Goal: Task Accomplishment & Management: Manage account settings

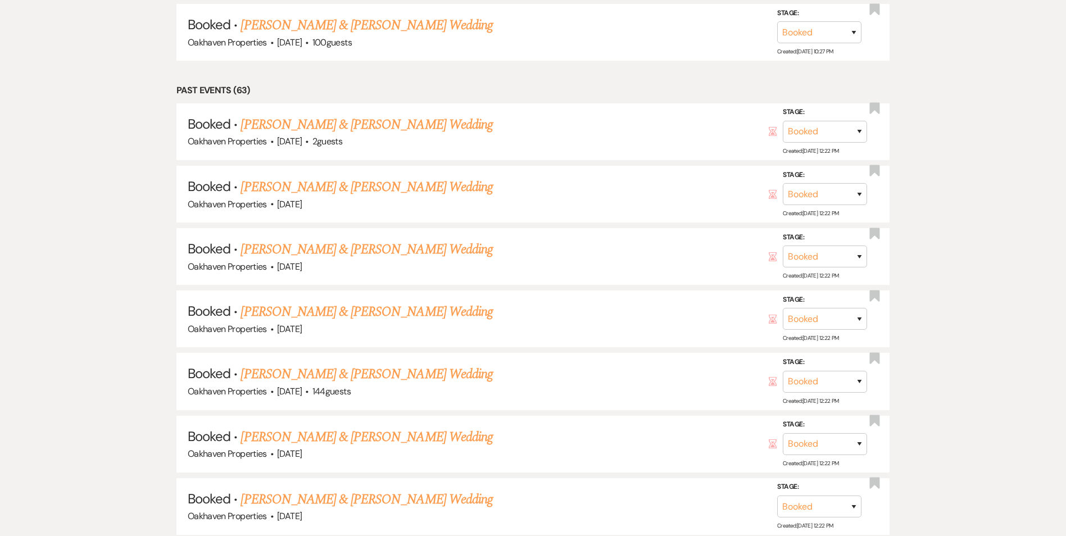
scroll to position [4214, 0]
click at [361, 31] on link "Jordan Hale & Kristen Squires's Wedding" at bounding box center [366, 25] width 252 height 20
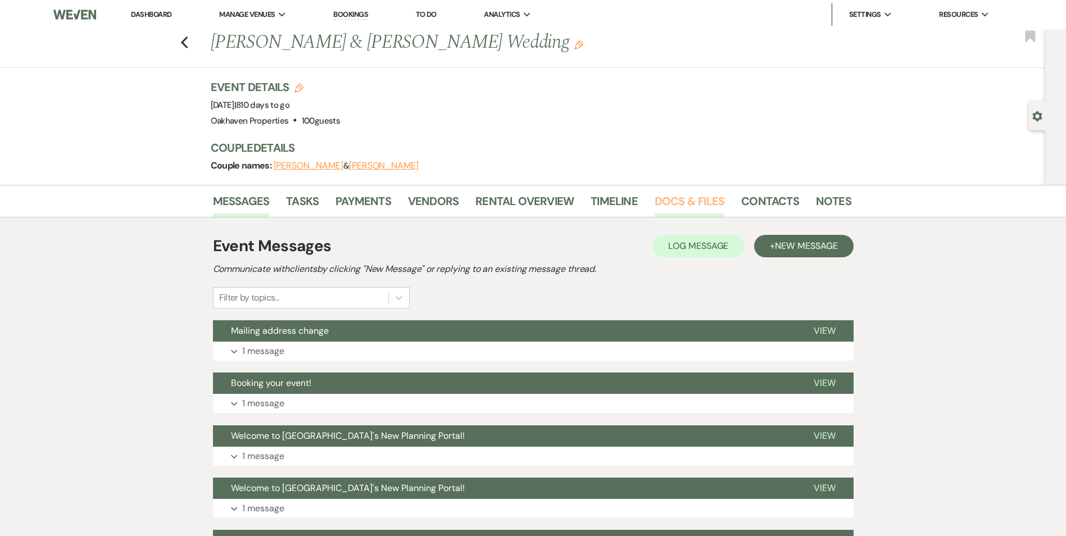
click at [670, 208] on link "Docs & Files" at bounding box center [689, 204] width 70 height 25
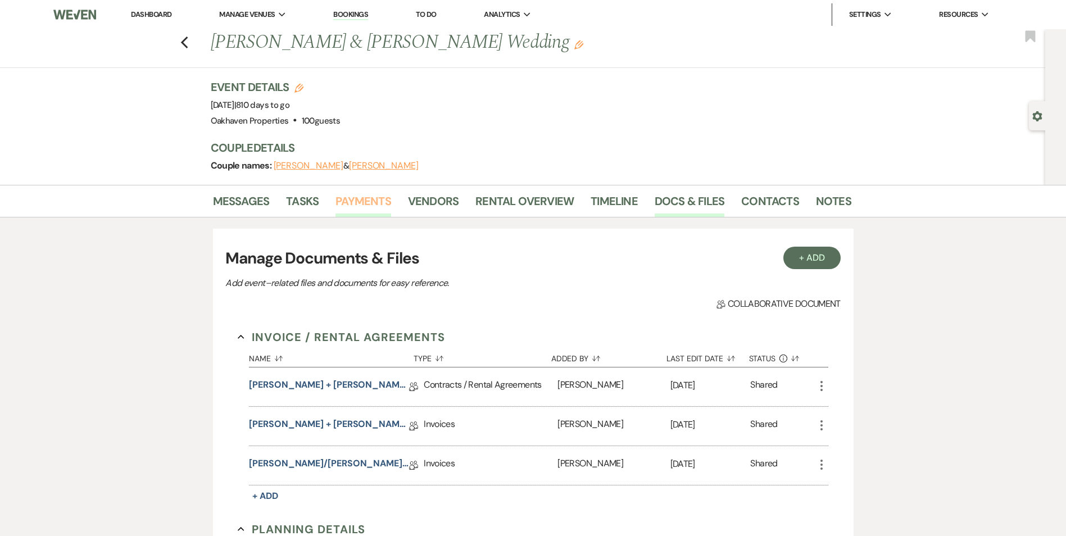
click at [367, 204] on link "Payments" at bounding box center [363, 204] width 56 height 25
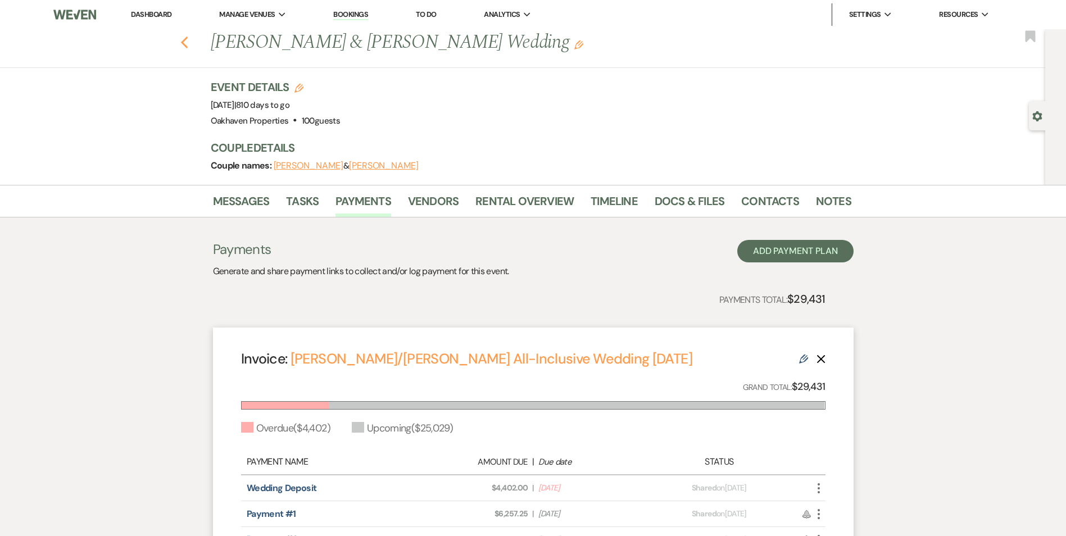
click at [184, 39] on icon "Previous" at bounding box center [184, 42] width 8 height 13
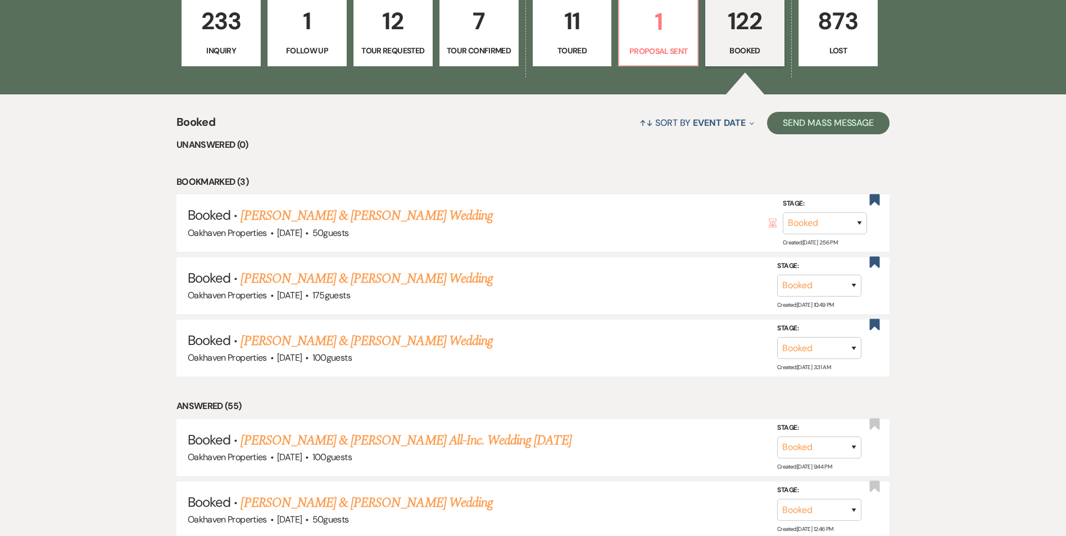
scroll to position [367, 0]
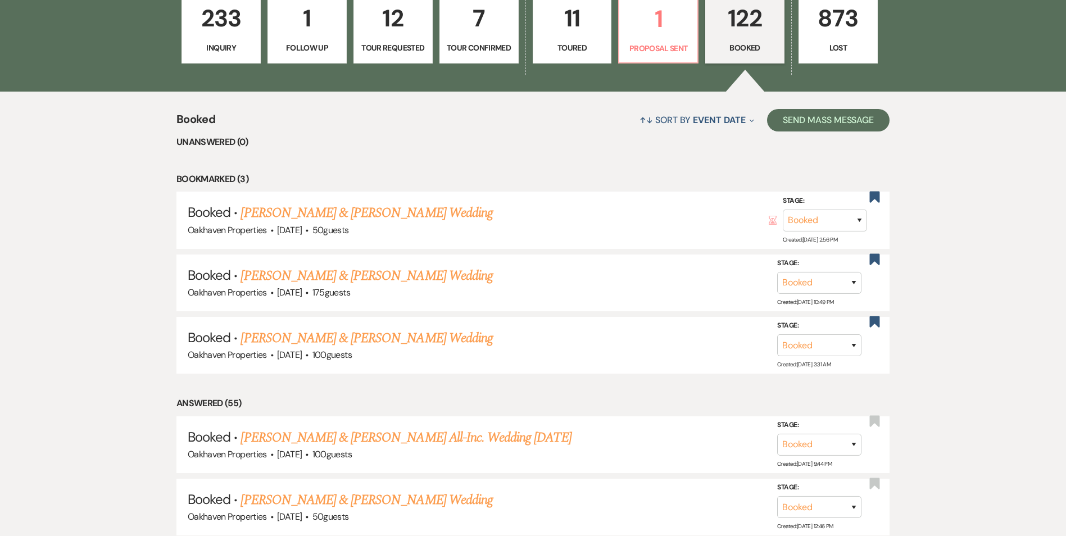
drag, startPoint x: 374, startPoint y: 338, endPoint x: 344, endPoint y: 339, distance: 29.3
click at [344, 339] on link "Cory Tyo & Jessica Ethier's Wedding" at bounding box center [366, 338] width 252 height 20
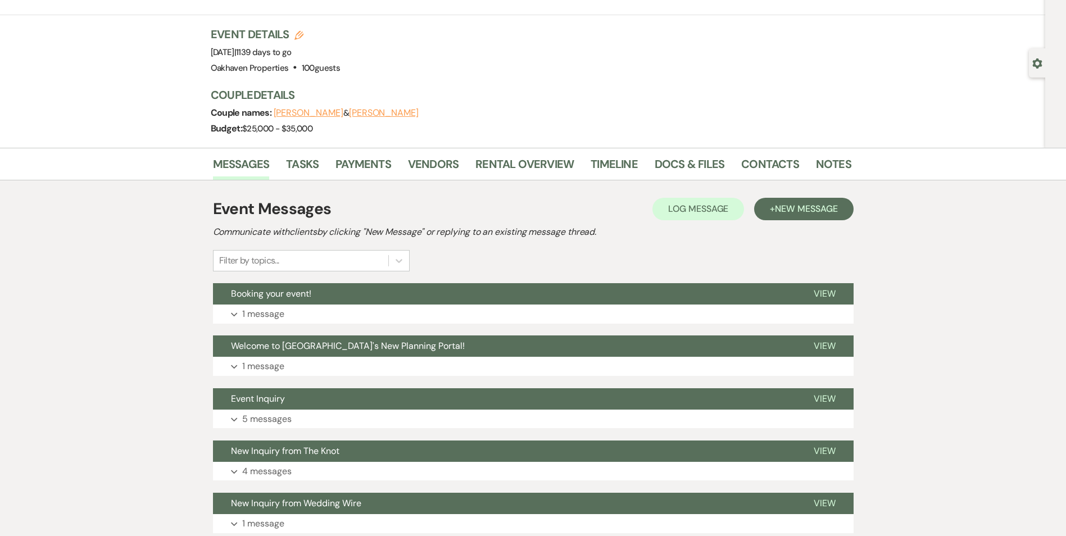
scroll to position [53, 0]
click at [361, 160] on link "Payments" at bounding box center [363, 166] width 56 height 25
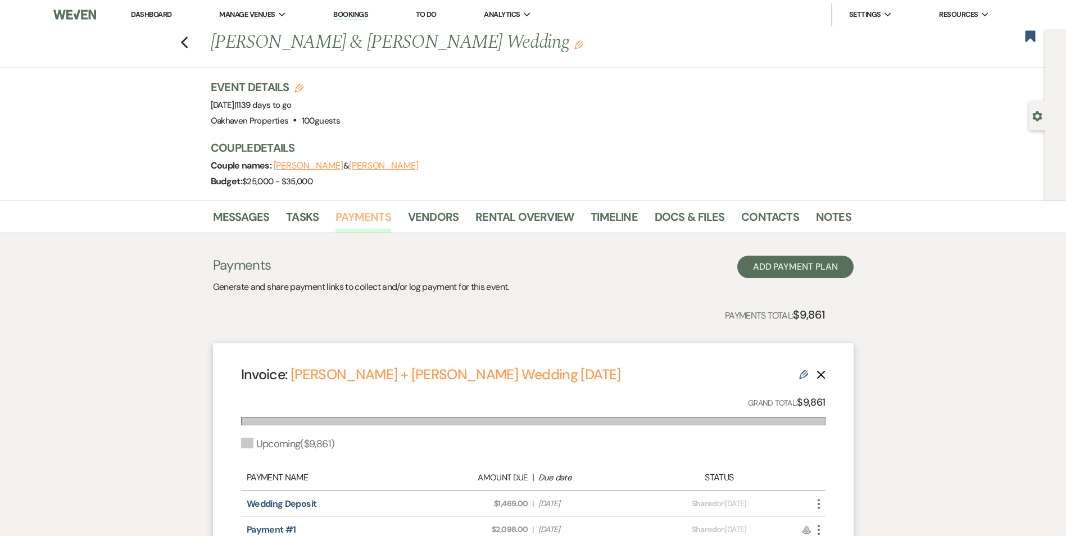
scroll to position [160, 0]
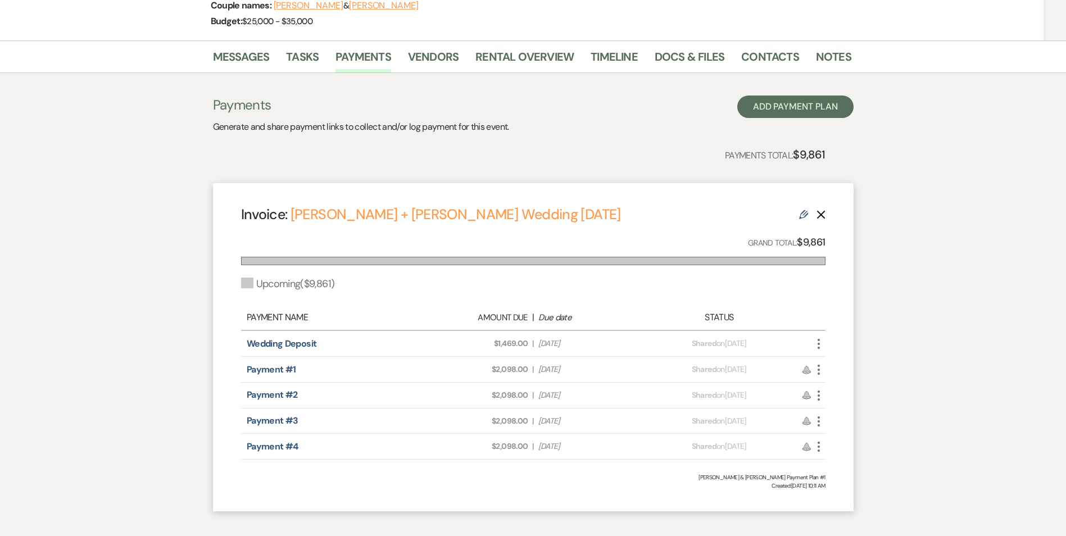
click at [819, 340] on use "button" at bounding box center [818, 344] width 2 height 10
click at [818, 340] on use "button" at bounding box center [818, 344] width 2 height 10
click at [834, 429] on link "Pencil Edit" at bounding box center [868, 423] width 113 height 19
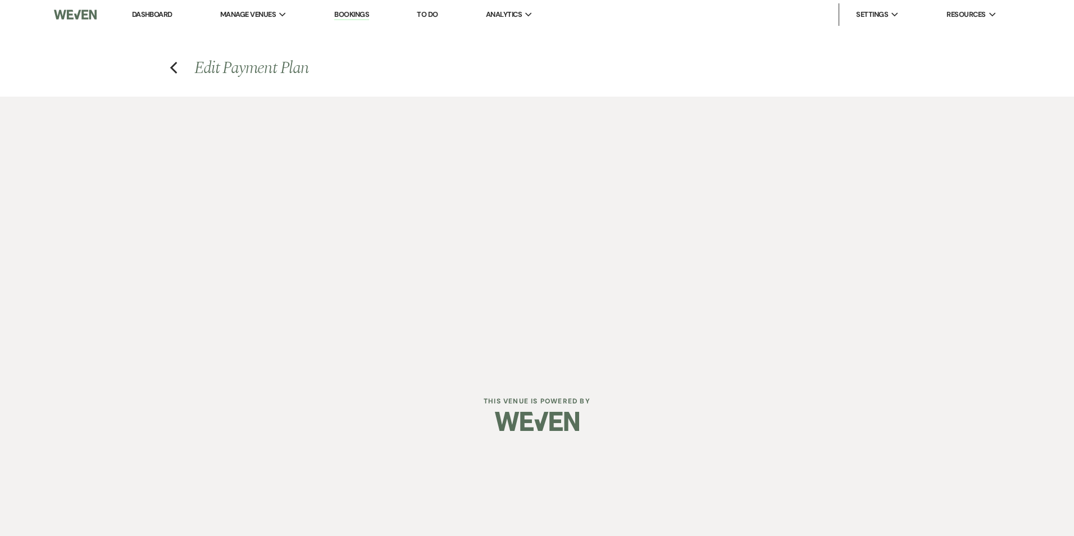
select select "27536"
select select "2"
select select "flat"
select select "true"
select select "2"
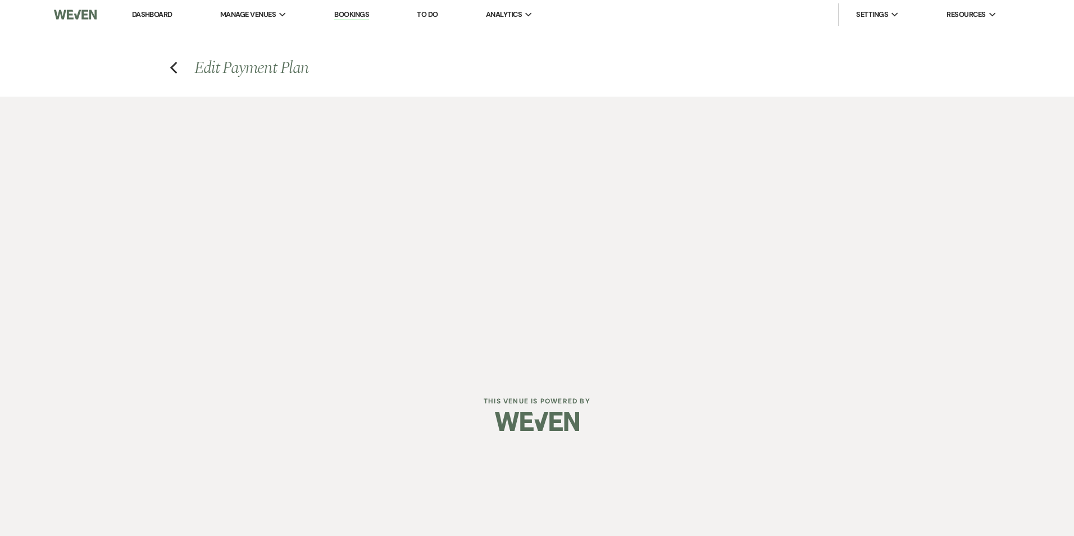
select select "flat"
select select "true"
select select "client"
select select "weeks"
select select "2"
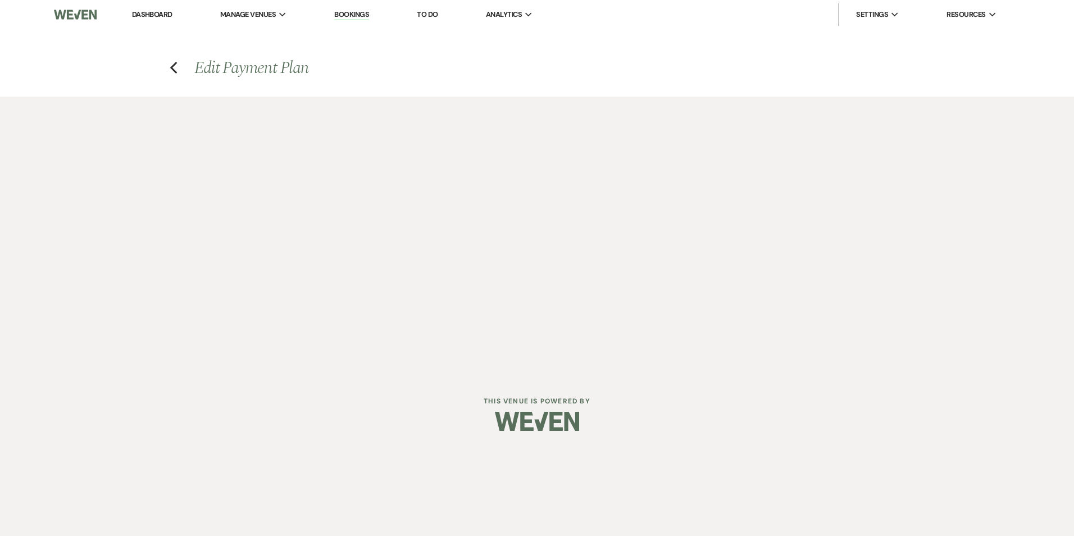
select select "flat"
select select "true"
select select "client"
select select "weeks"
select select "2"
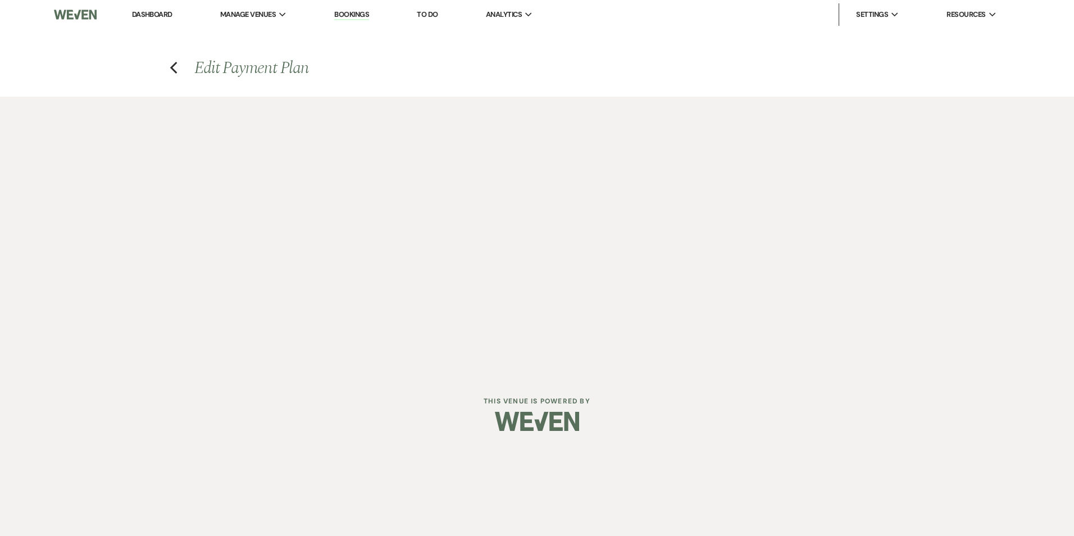
select select "flat"
select select "true"
select select "client"
select select "weeks"
select select "2"
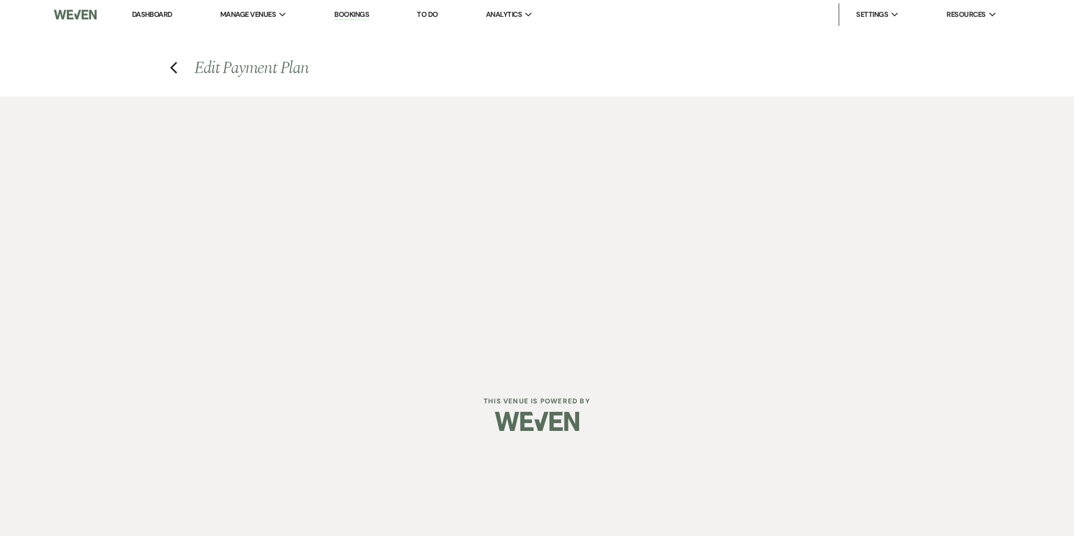
select select "flat"
select select "true"
select select "client"
select select "weeks"
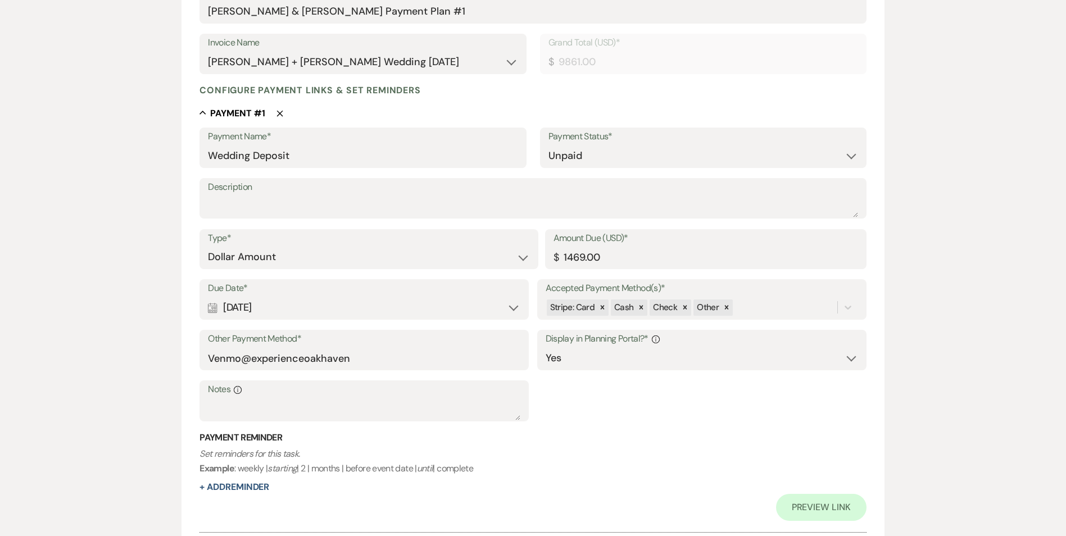
scroll to position [205, 0]
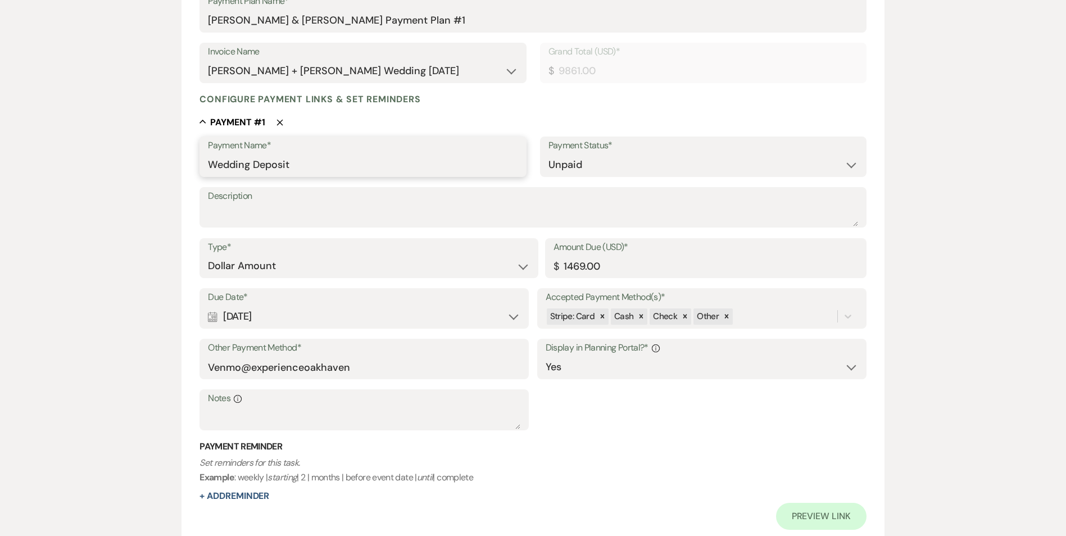
click at [293, 159] on input "Wedding Deposit" at bounding box center [363, 165] width 310 height 22
type input "Wedding Deposit 1"
click at [605, 269] on input "1469.00" at bounding box center [705, 266] width 304 height 22
type input "1"
type input "489.67"
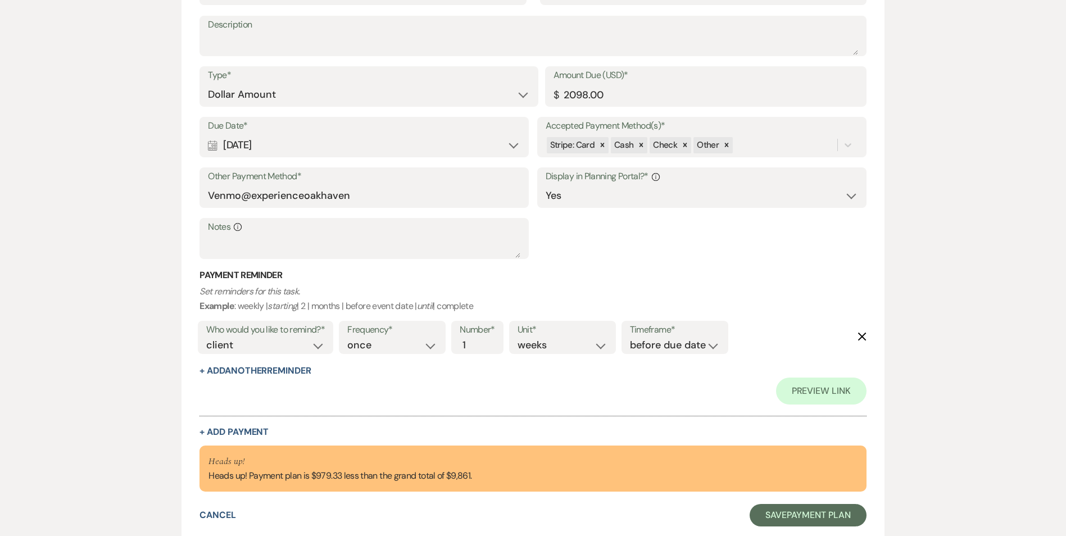
scroll to position [2342, 0]
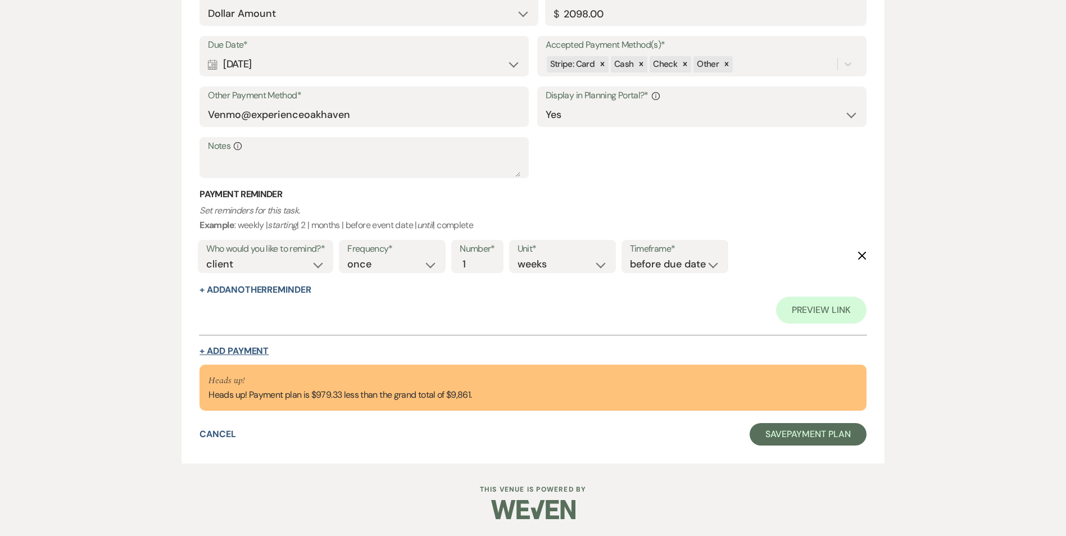
click at [238, 352] on button "+ Add Payment" at bounding box center [233, 351] width 69 height 9
select select "2"
select select "flat"
select select "true"
select select "client"
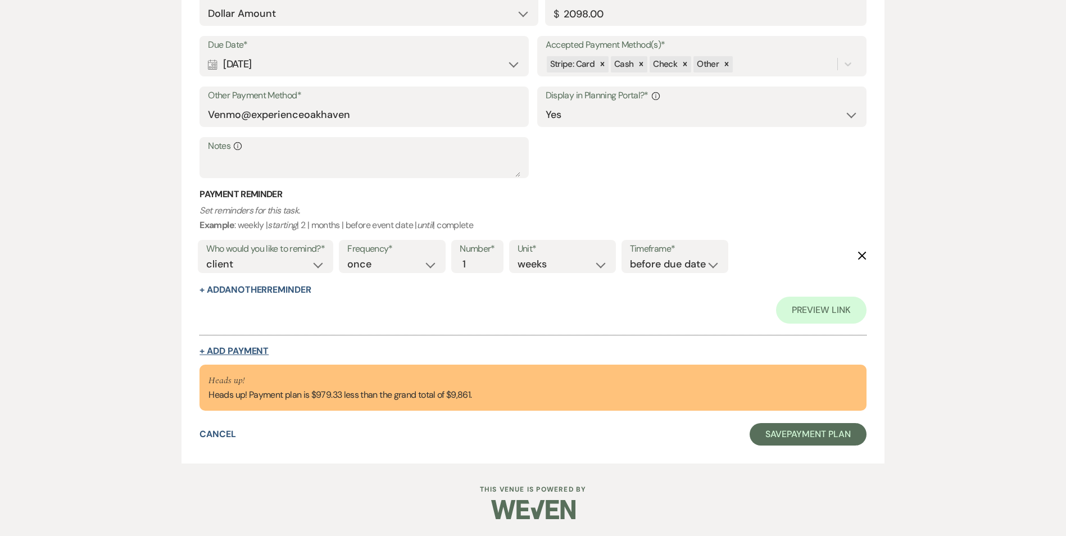
select select "weeks"
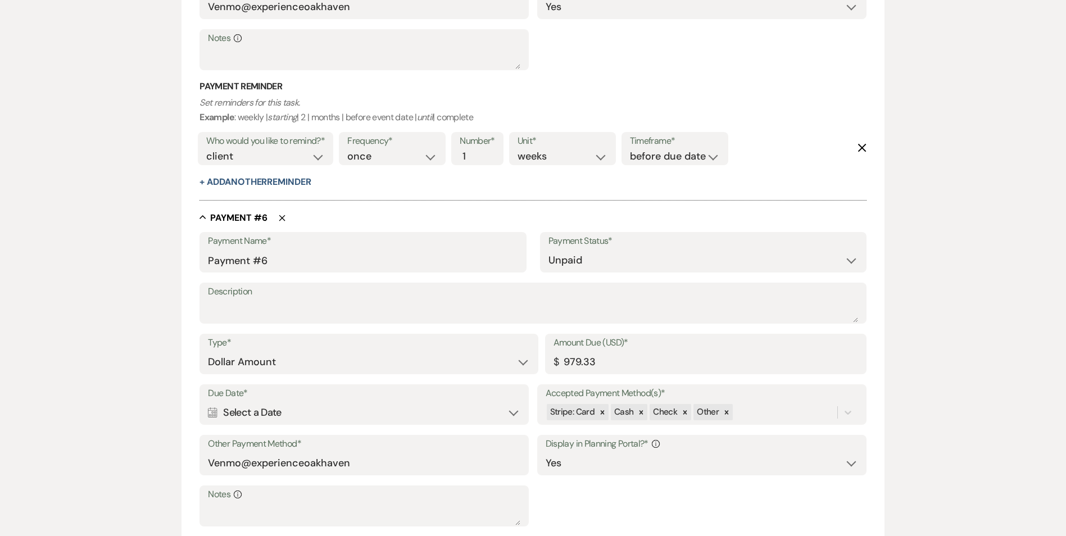
scroll to position [2234, 0]
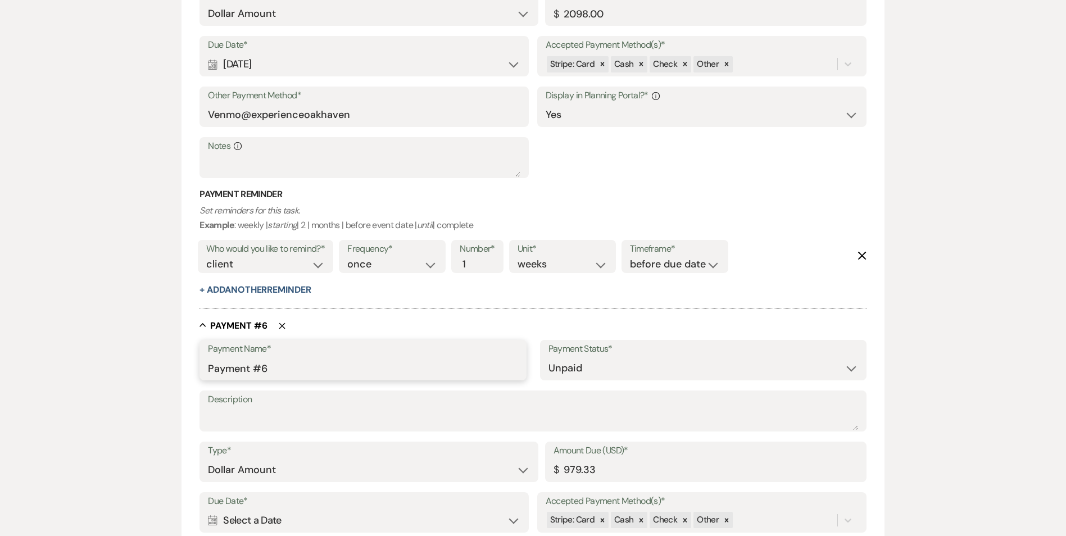
click at [276, 372] on input "Payment #6" at bounding box center [363, 368] width 310 height 22
type input "P"
type input "Wedding Deposit #2"
click at [596, 472] on input "979.33" at bounding box center [705, 470] width 304 height 22
type input "9"
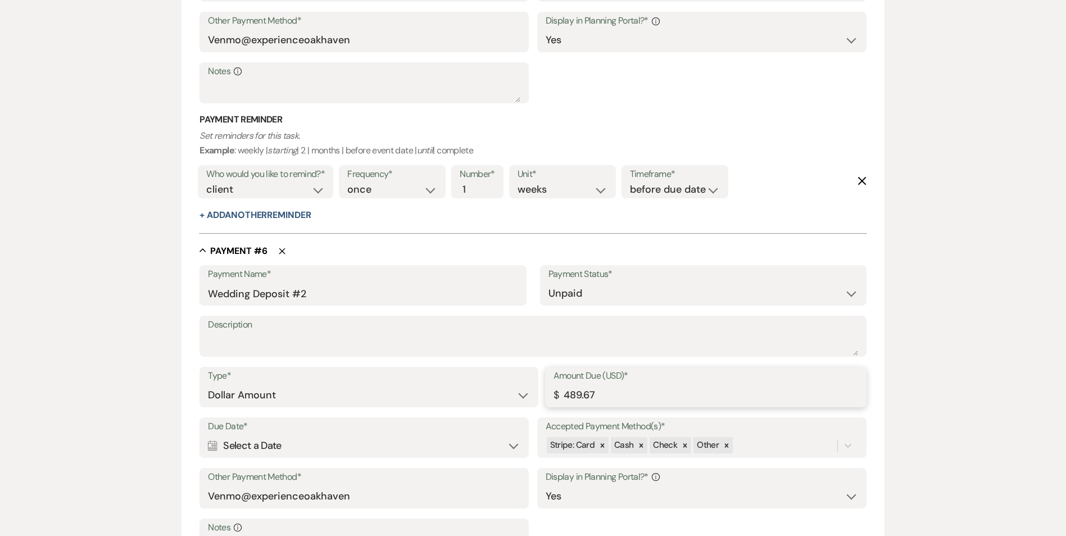
scroll to position [2312, 0]
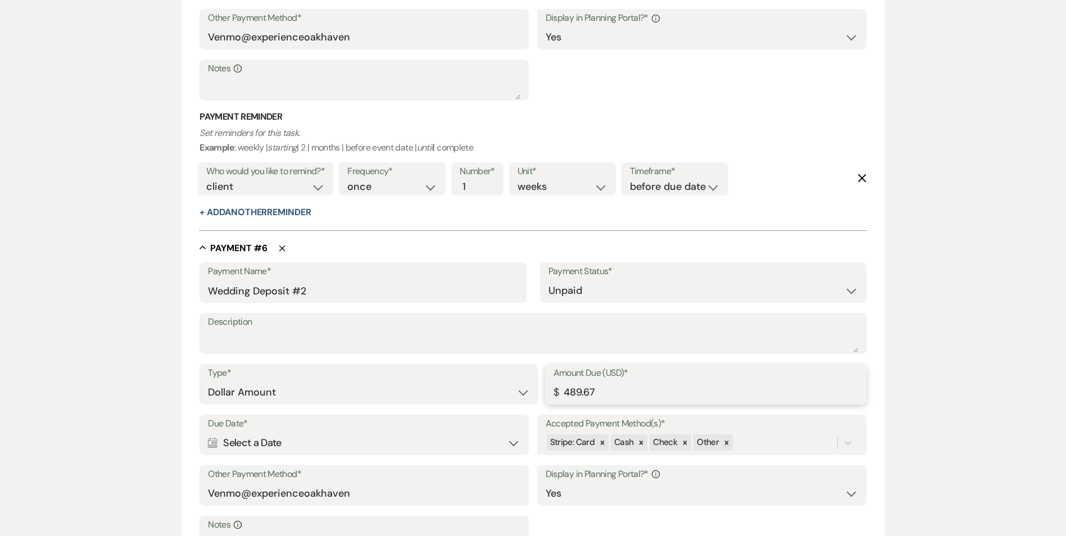
type input "489.67"
click at [509, 441] on div "Calendar Select a Date Expand" at bounding box center [364, 443] width 312 height 22
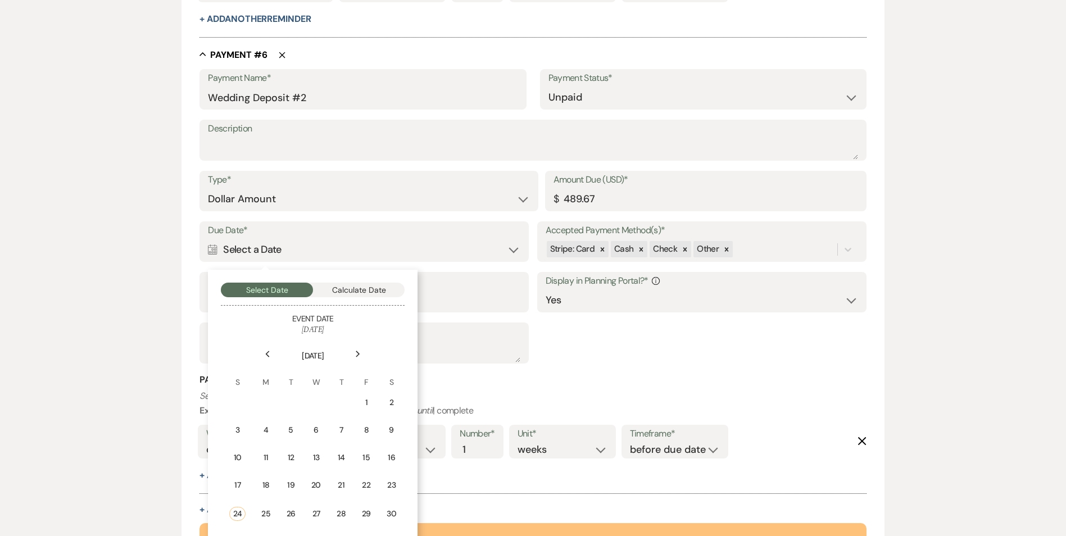
scroll to position [2506, 0]
click at [358, 347] on div "Next" at bounding box center [358, 353] width 18 height 18
click at [265, 453] on div "15" at bounding box center [260, 457] width 10 height 12
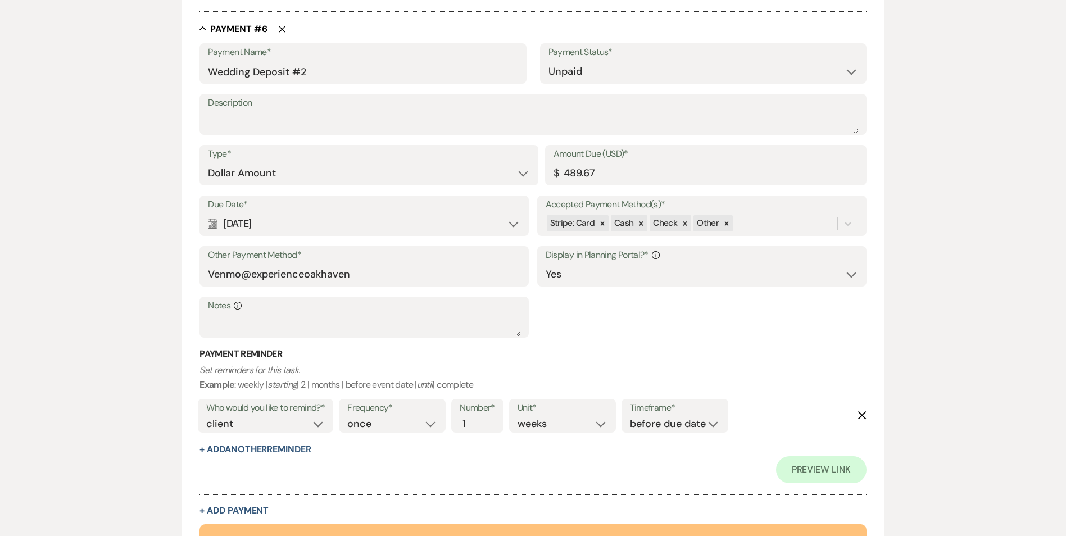
scroll to position [2666, 0]
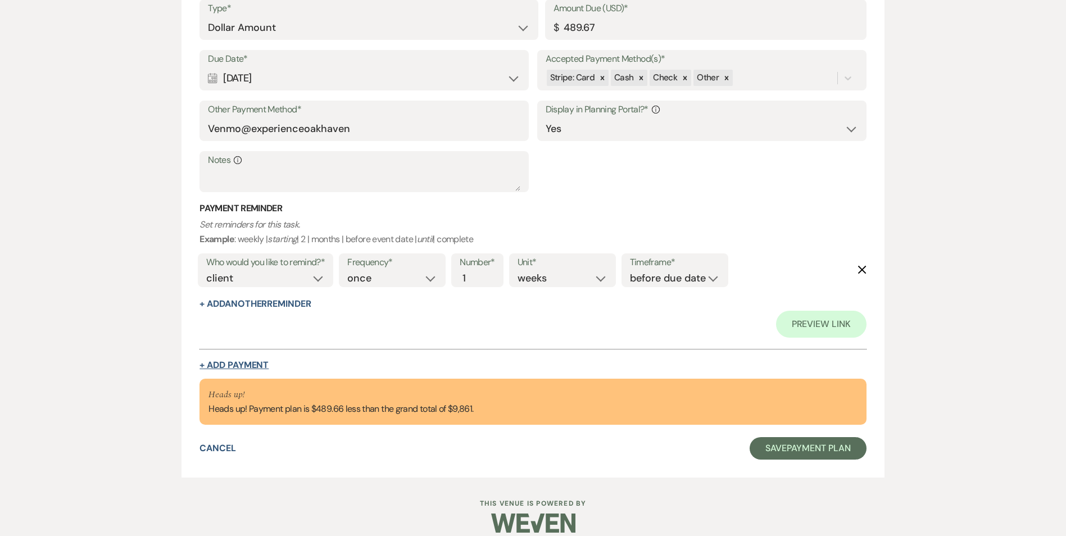
click at [239, 364] on button "+ Add Payment" at bounding box center [233, 365] width 69 height 9
select select "2"
select select "flat"
select select "true"
select select "client"
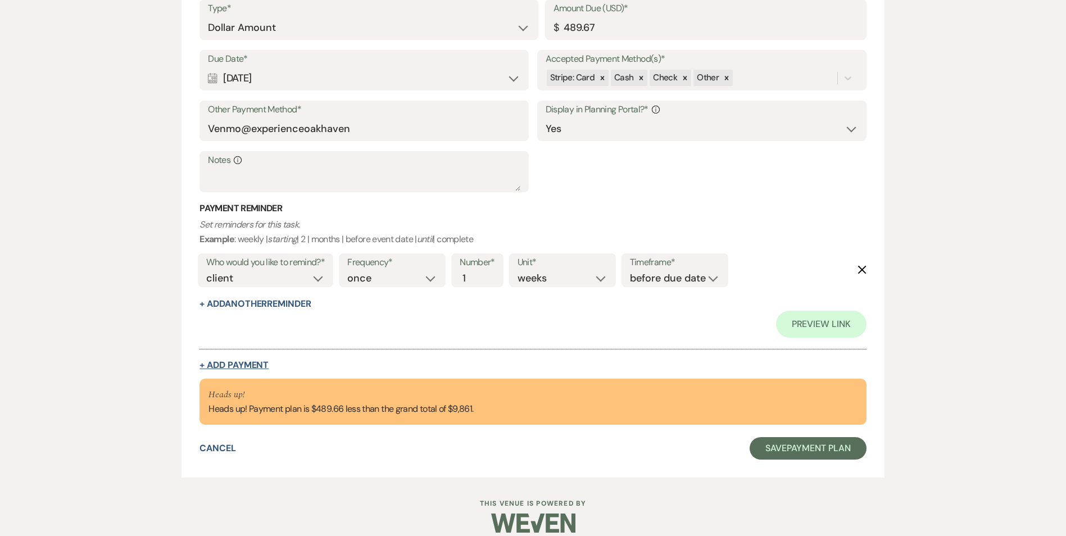
select select "weeks"
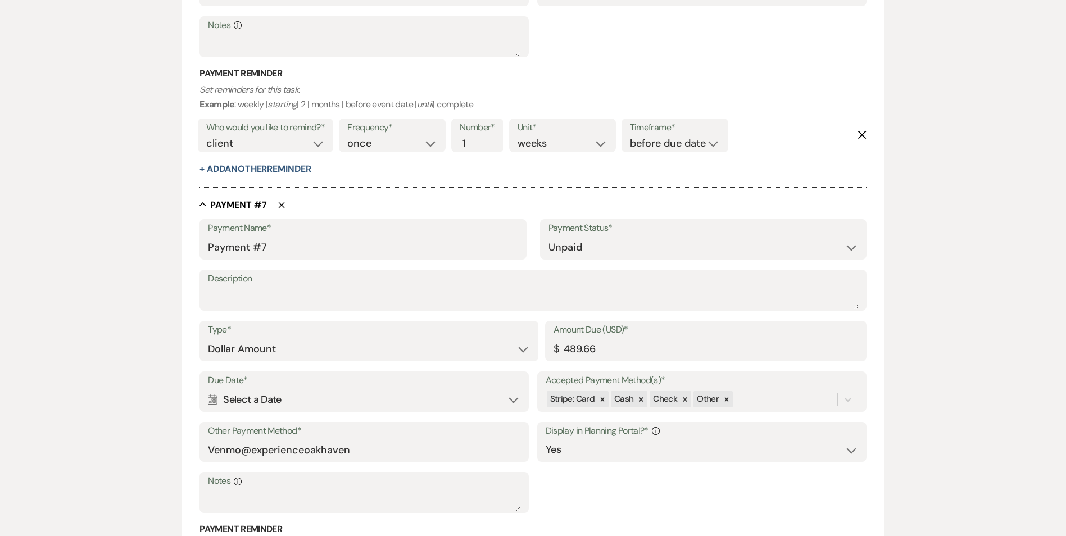
scroll to position [2677, 0]
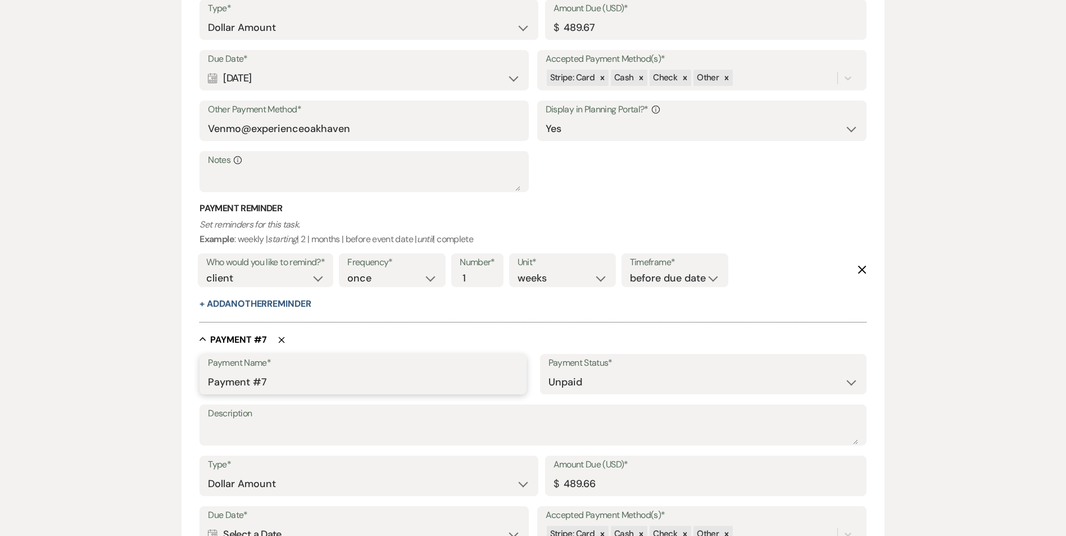
drag, startPoint x: 275, startPoint y: 382, endPoint x: 198, endPoint y: 382, distance: 77.5
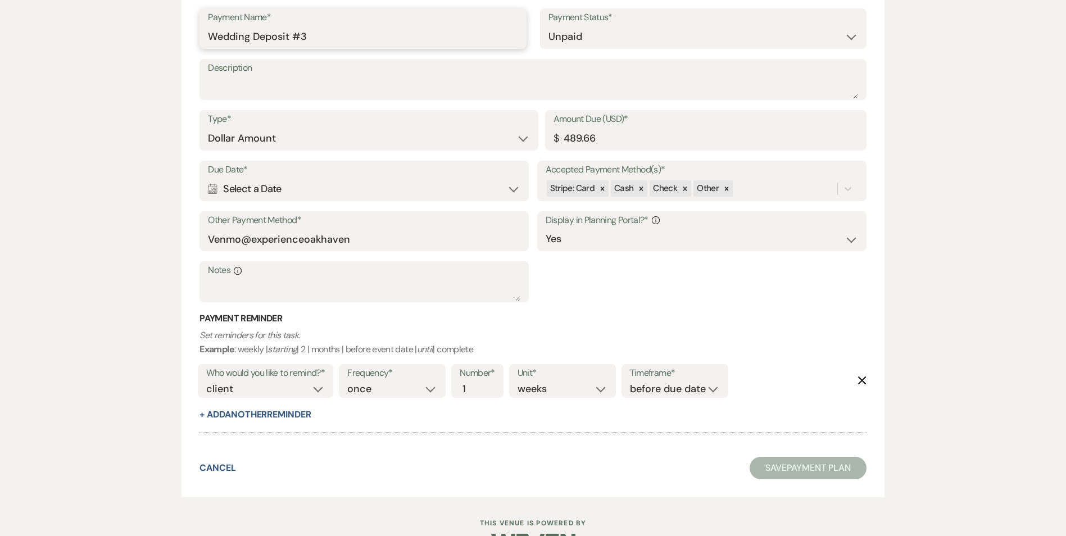
scroll to position [3056, 0]
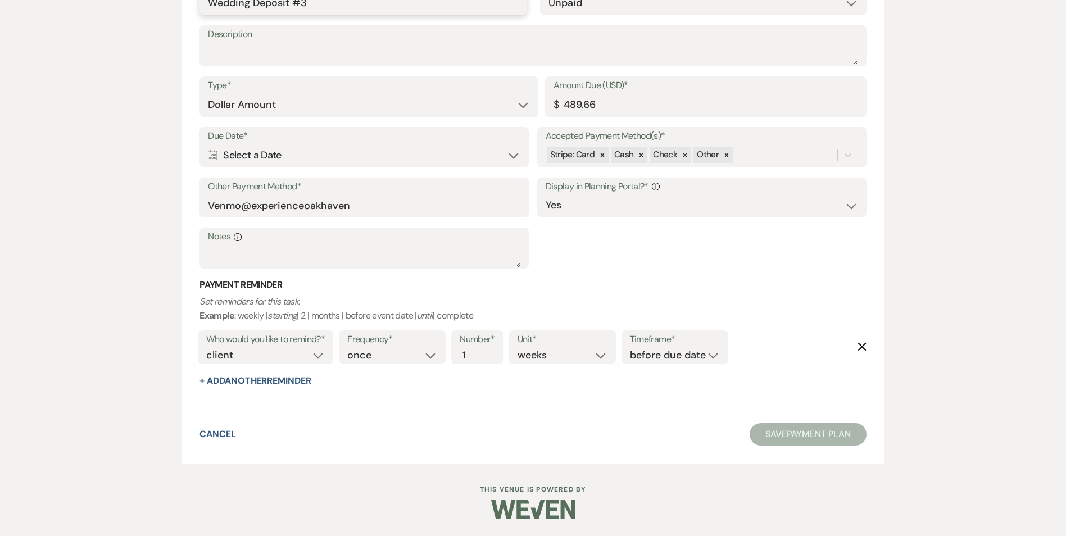
type input "Wedding Deposit #3"
click at [353, 161] on div "Calendar Select a Date Expand" at bounding box center [364, 155] width 312 height 22
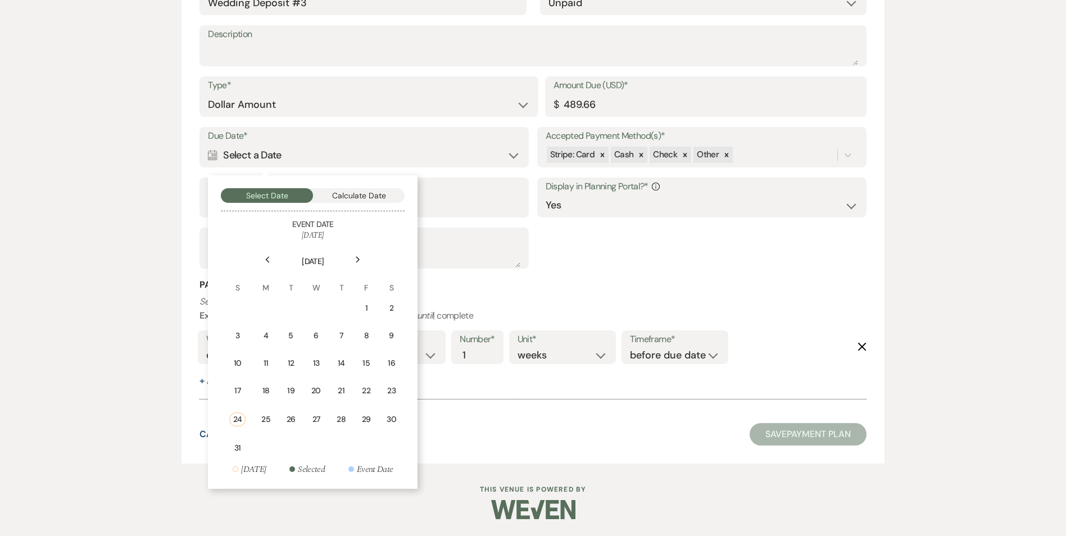
click at [353, 260] on div "Next" at bounding box center [358, 260] width 18 height 18
click at [288, 420] on div "30" at bounding box center [286, 418] width 11 height 12
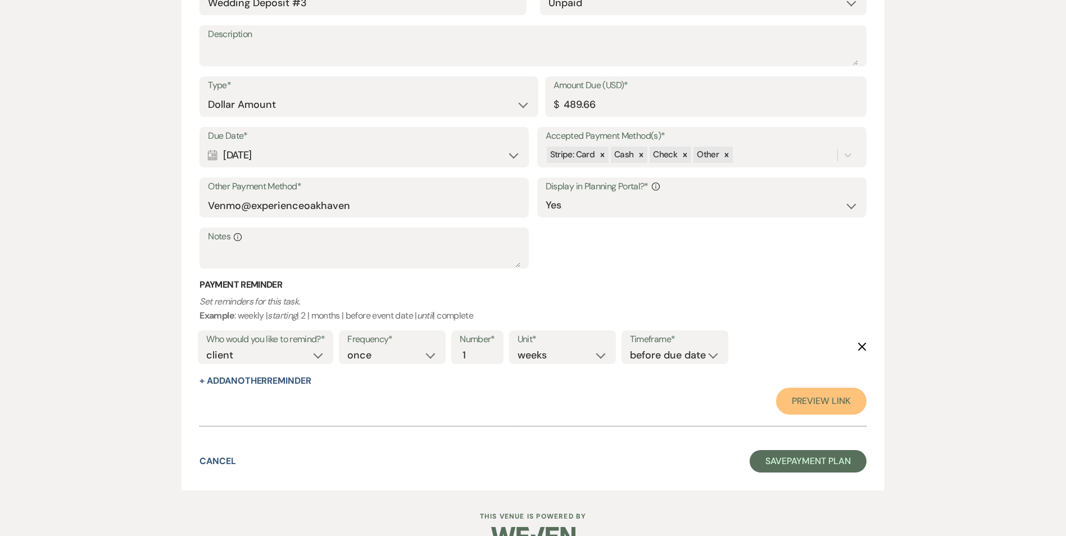
click at [811, 405] on link "Preview Link" at bounding box center [821, 401] width 90 height 27
click at [780, 470] on button "Save Payment Plan" at bounding box center [807, 461] width 117 height 22
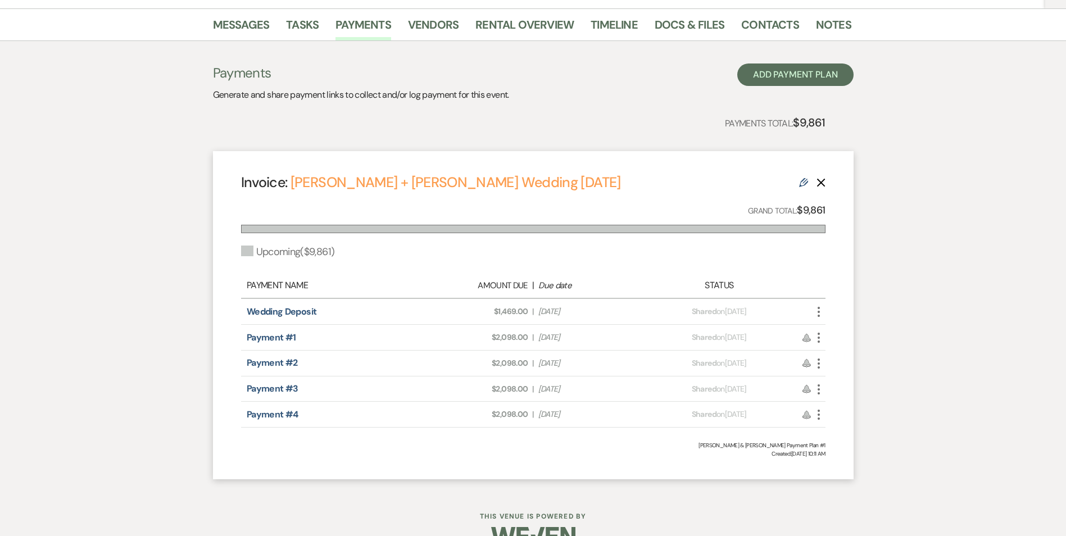
scroll to position [193, 0]
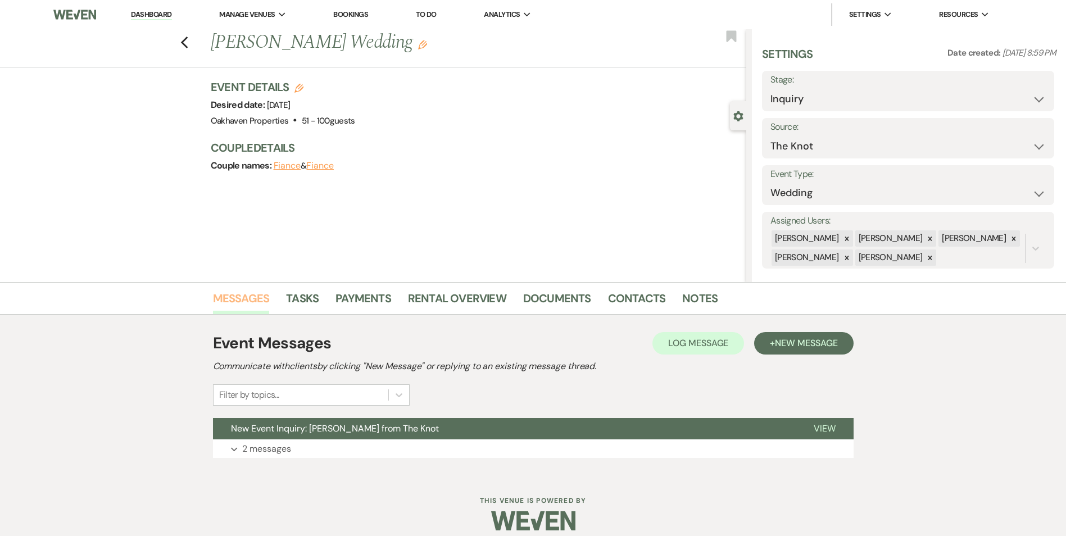
click at [254, 294] on link "Messages" at bounding box center [241, 301] width 57 height 25
click at [687, 341] on span "Log Message" at bounding box center [698, 343] width 60 height 12
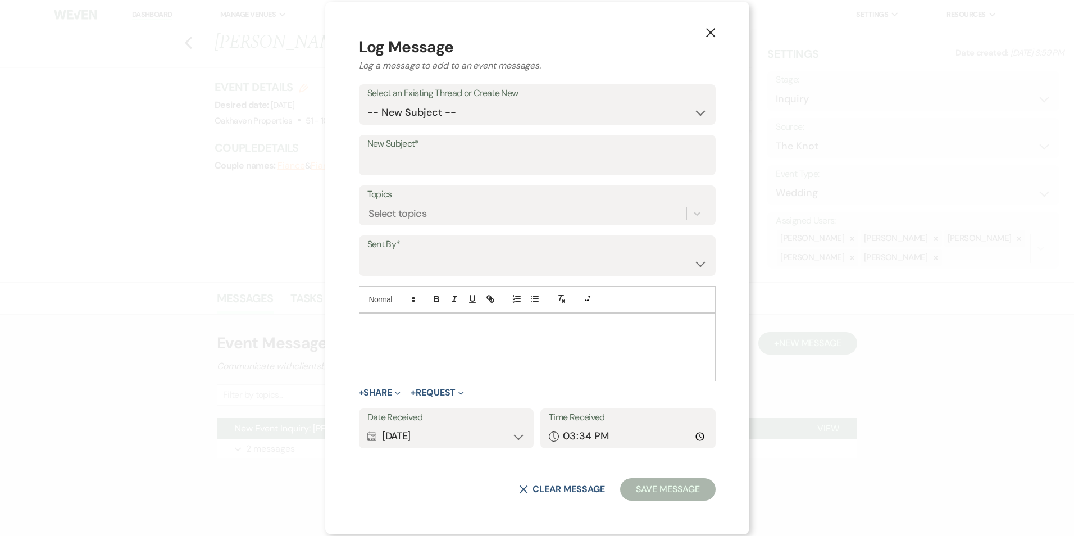
click at [482, 341] on div at bounding box center [537, 346] width 356 height 67
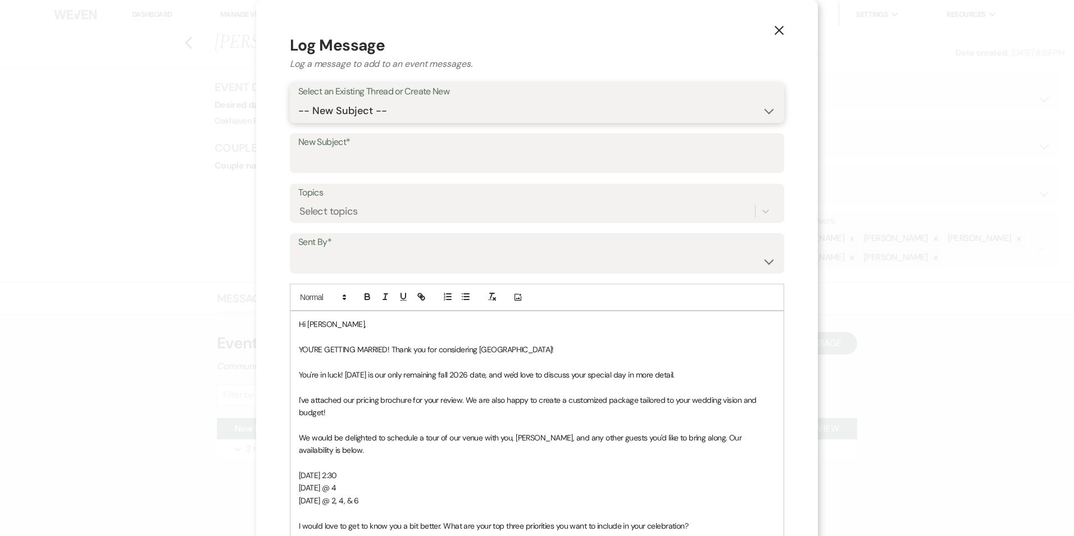
click at [351, 118] on select "-- New Subject -- New Event Inquiry: Ashley Calhoun from The Knot" at bounding box center [536, 111] width 477 height 22
select select "449961"
click at [298, 100] on select "-- New Subject -- New Event Inquiry: Ashley Calhoun from The Knot" at bounding box center [536, 111] width 477 height 22
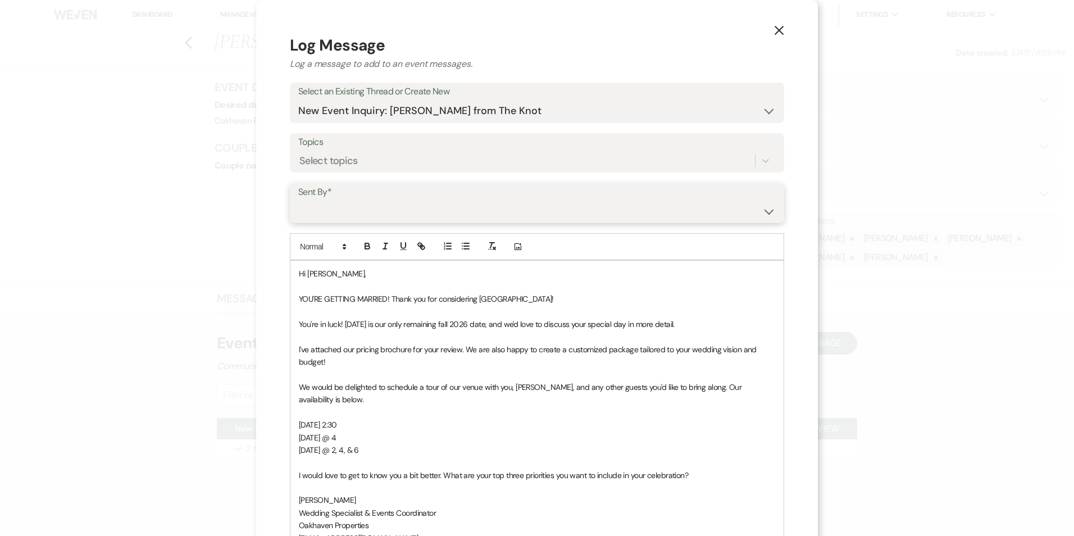
click at [335, 214] on select "Patience Ergish (pdergish@aol.com) Jeanette Wagoner (jeanette@experienceoakhave…" at bounding box center [536, 211] width 477 height 22
select select "user-127923"
click at [298, 200] on select "Patience Ergish (pdergish@aol.com) Jeanette Wagoner (jeanette@experienceoakhave…" at bounding box center [536, 211] width 477 height 22
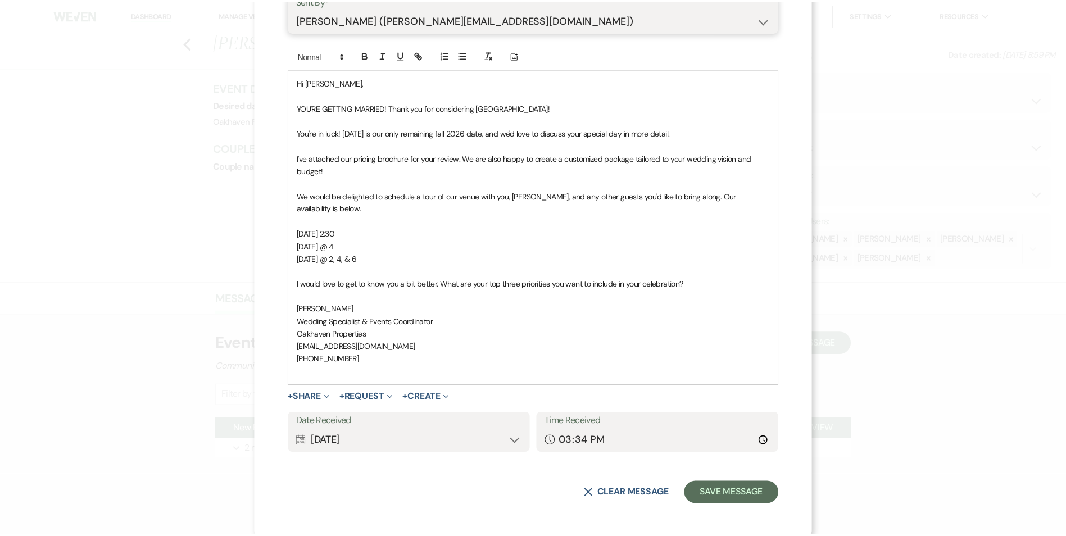
scroll to position [194, 0]
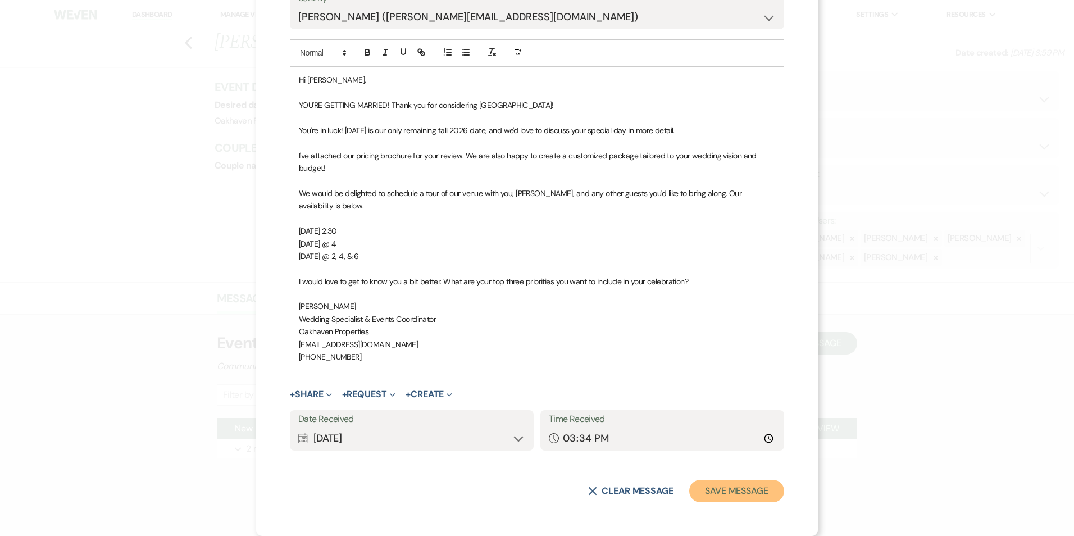
click at [729, 490] on button "Save Message" at bounding box center [736, 491] width 95 height 22
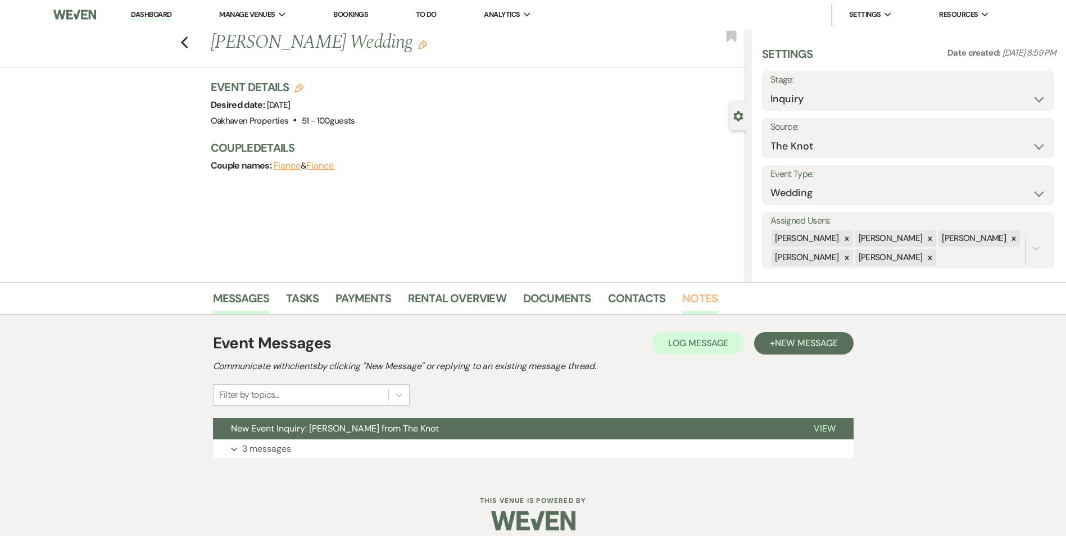
click at [699, 295] on link "Notes" at bounding box center [699, 301] width 35 height 25
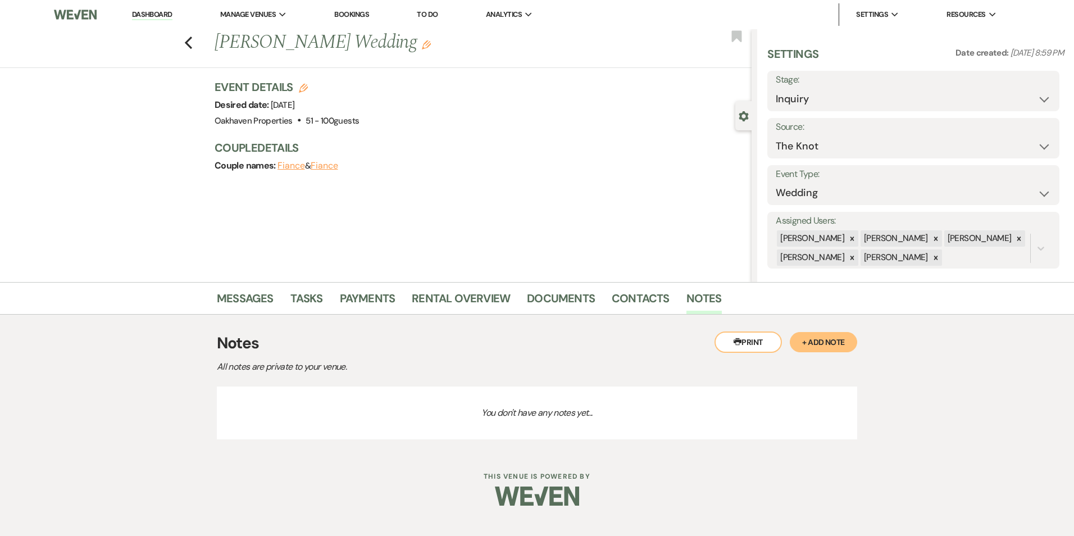
click at [820, 345] on button "+ Add Note" at bounding box center [823, 342] width 67 height 20
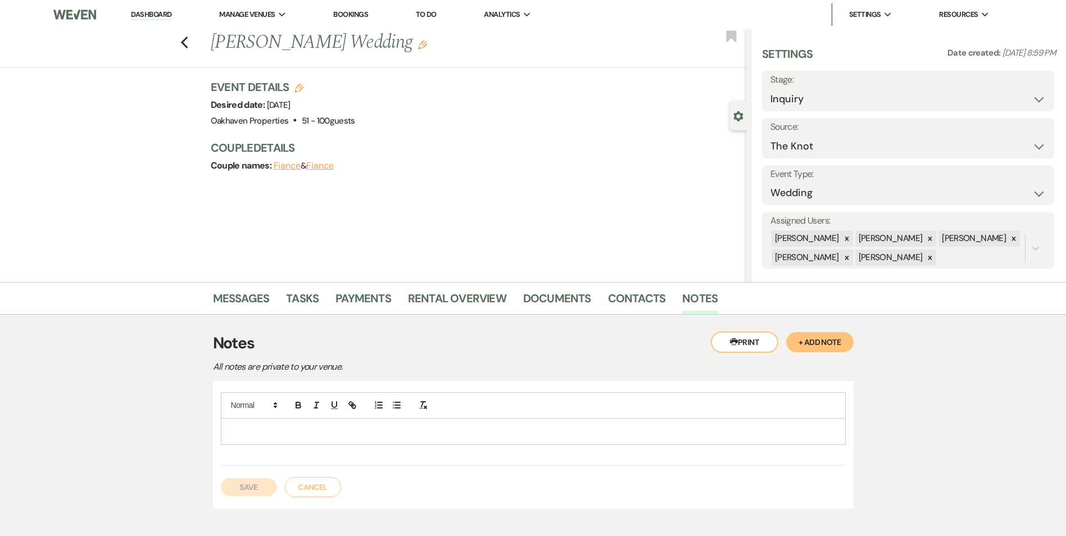
click at [424, 434] on p at bounding box center [533, 431] width 607 height 12
click at [249, 486] on button "Save" at bounding box center [249, 487] width 56 height 18
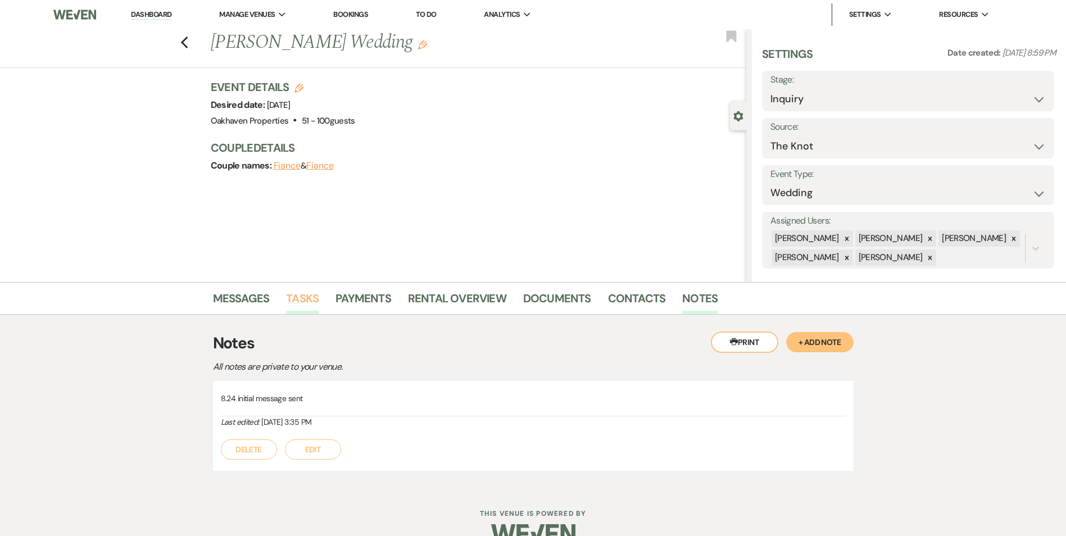
click at [304, 294] on link "Tasks" at bounding box center [302, 301] width 33 height 25
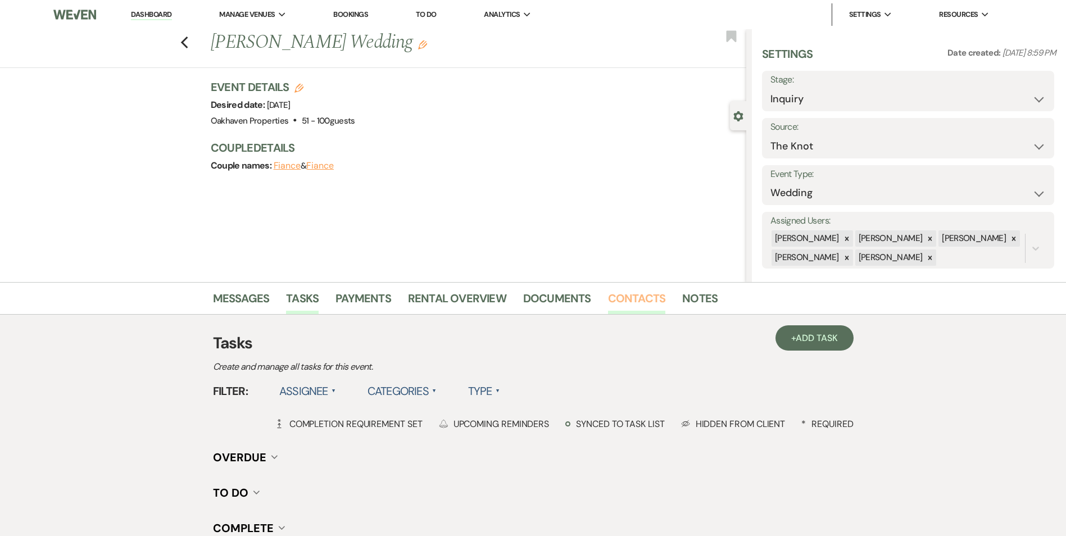
click at [638, 295] on link "Contacts" at bounding box center [637, 301] width 58 height 25
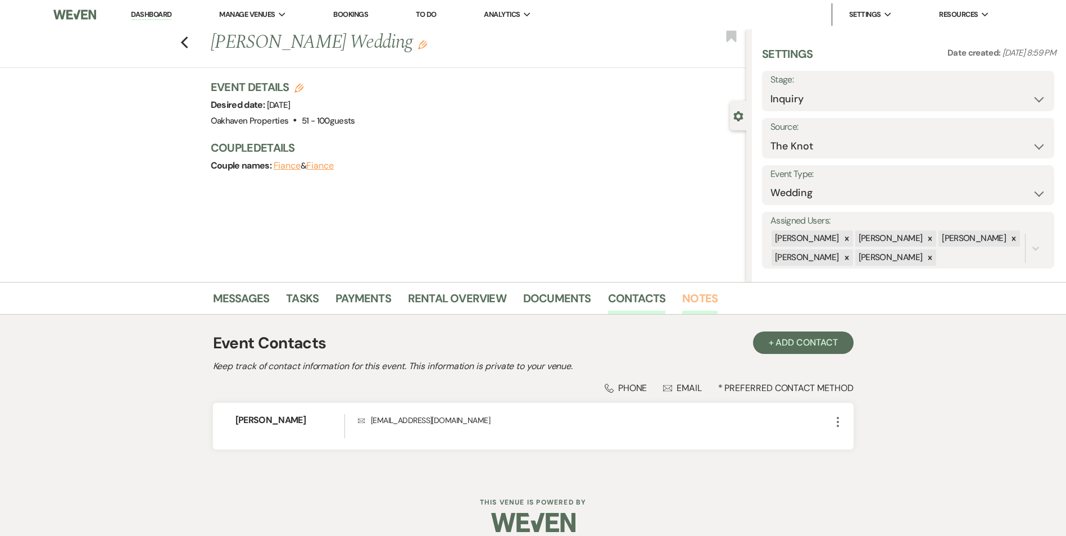
click at [696, 300] on link "Notes" at bounding box center [699, 301] width 35 height 25
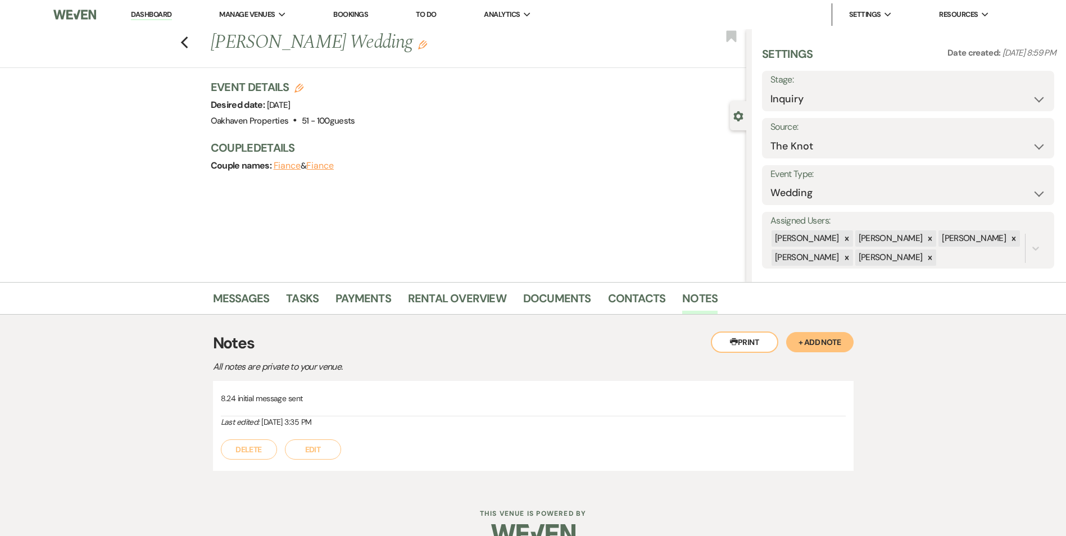
click at [309, 445] on button "Edit" at bounding box center [313, 449] width 56 height 20
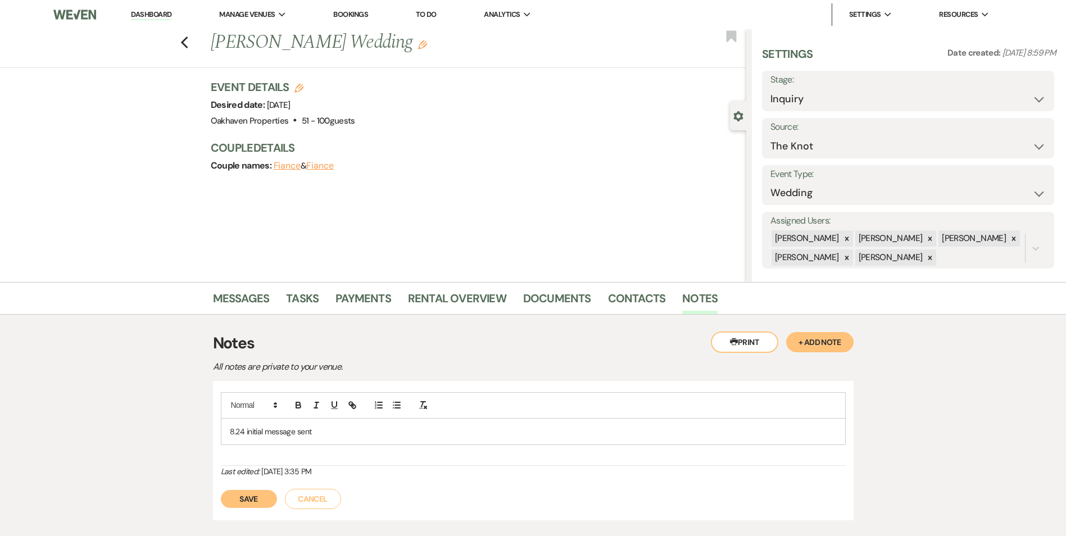
click at [311, 431] on p "8.24 initial message sent" at bounding box center [533, 431] width 607 height 12
click at [240, 488] on div "Save Cancel" at bounding box center [533, 492] width 625 height 31
click at [238, 504] on button "Save" at bounding box center [249, 499] width 56 height 18
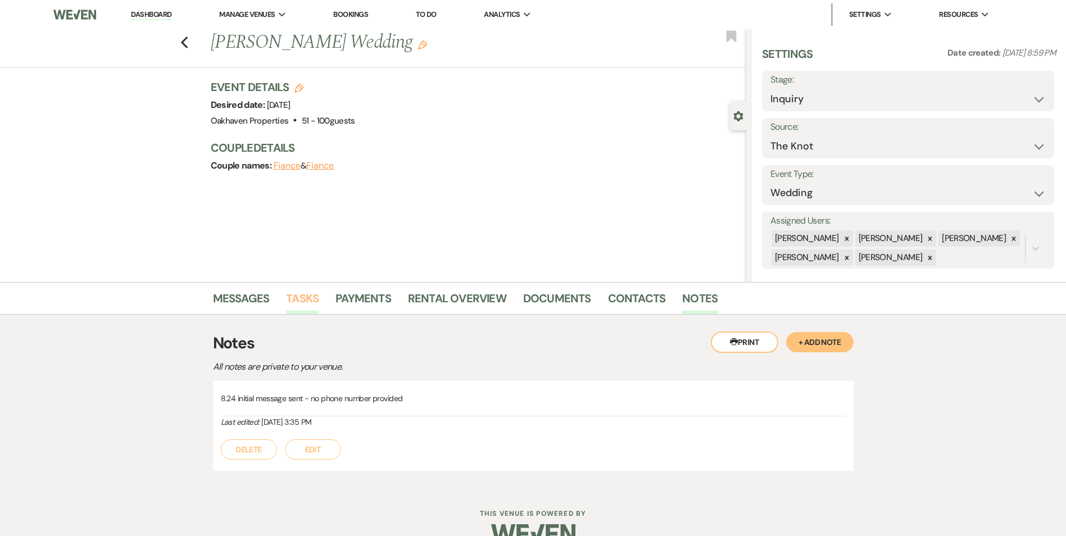
click at [306, 299] on link "Tasks" at bounding box center [302, 301] width 33 height 25
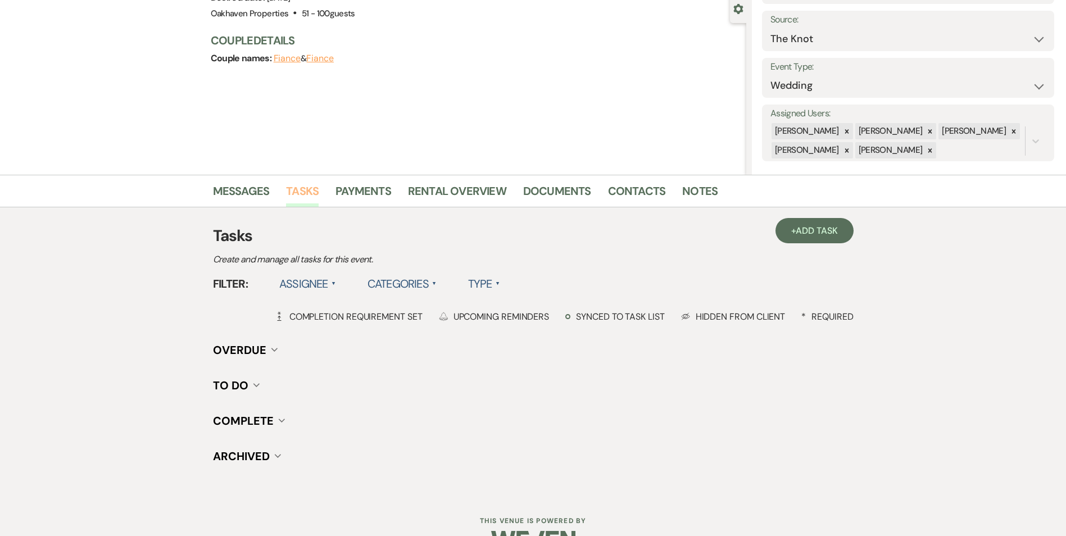
scroll to position [138, 0]
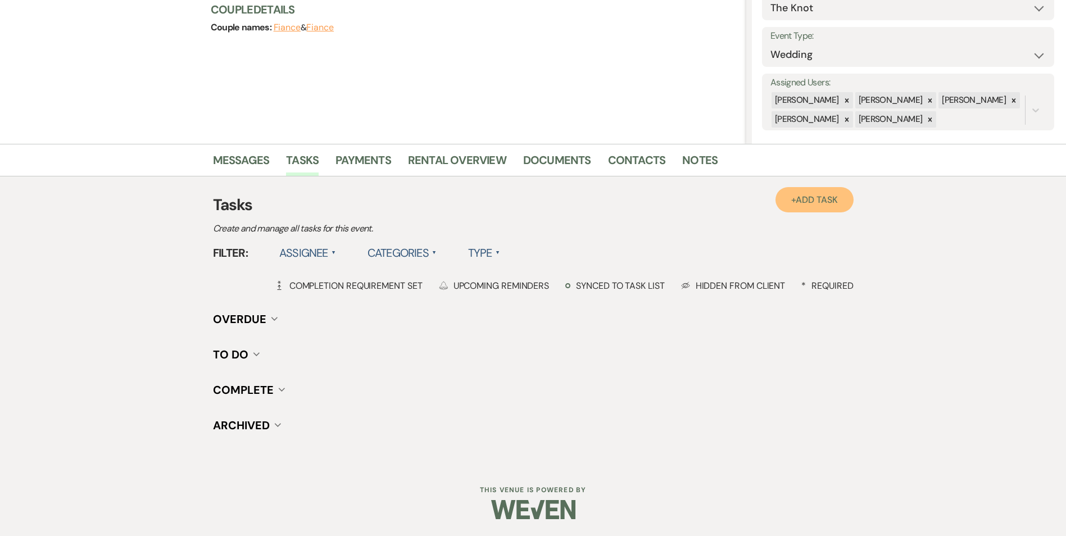
click at [803, 208] on link "+ Add Task" at bounding box center [814, 199] width 78 height 25
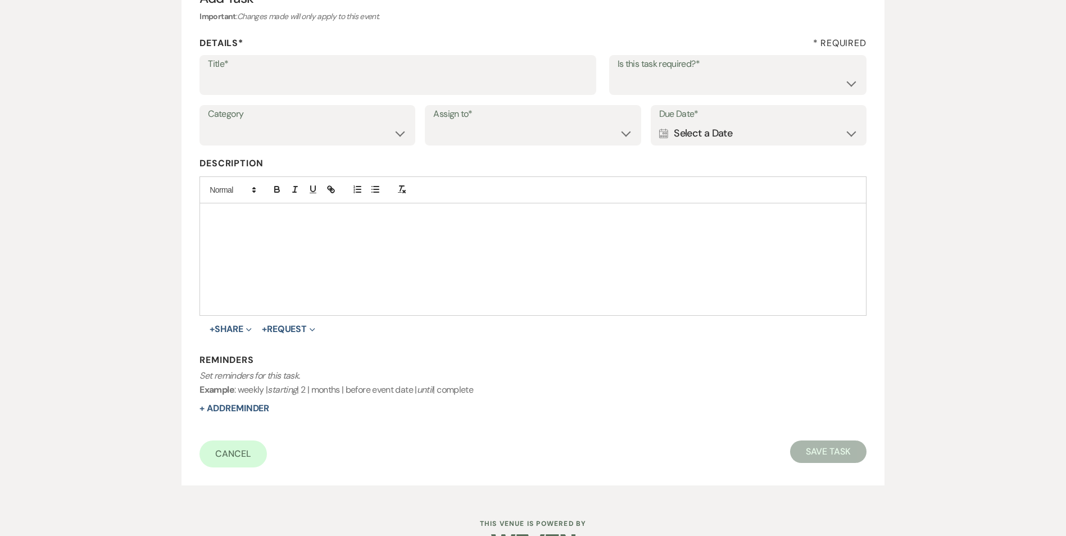
click at [321, 65] on label "Title*" at bounding box center [398, 64] width 380 height 16
click at [321, 72] on input "Title*" at bounding box center [398, 83] width 380 height 22
type input "2nd follow up message"
click at [730, 81] on select "Yes No" at bounding box center [737, 83] width 240 height 22
select select "true"
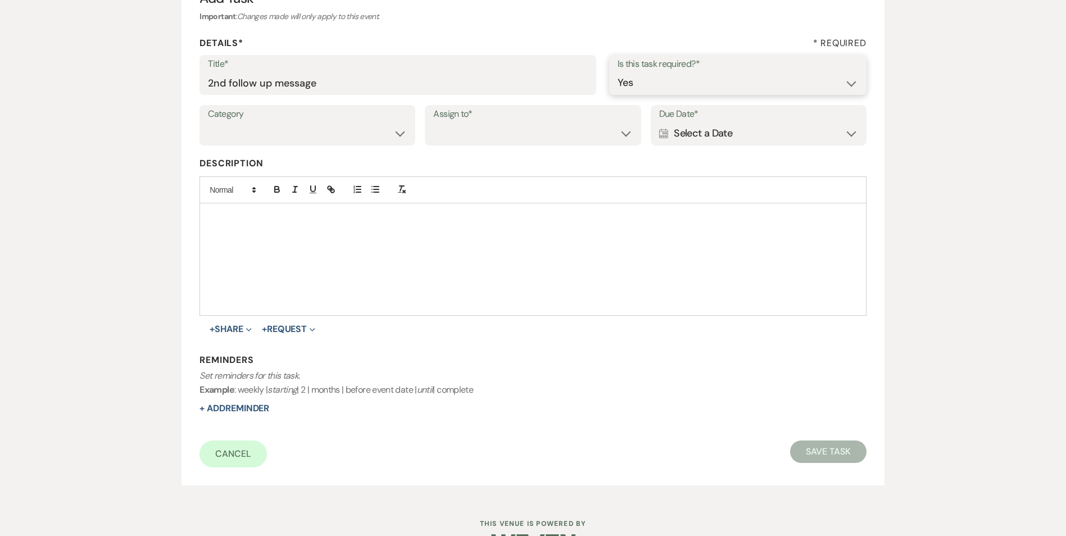
click at [617, 72] on select "Yes No" at bounding box center [737, 83] width 240 height 22
click at [311, 142] on select "Venue Vendors Guests Details Finalize & Share" at bounding box center [307, 133] width 199 height 22
select select "31"
click at [208, 122] on select "Venue Vendors Guests Details Finalize & Share" at bounding box center [307, 133] width 199 height 22
click at [445, 141] on select "Venue Client" at bounding box center [532, 133] width 199 height 22
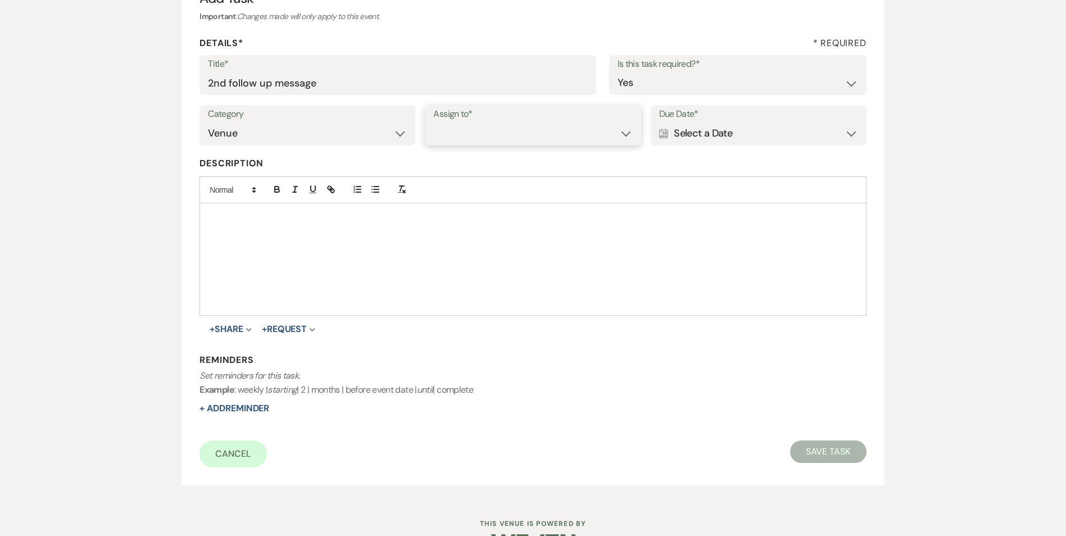
select select "venueHost"
click at [433, 122] on select "Venue Client" at bounding box center [532, 133] width 199 height 22
click at [693, 136] on div "Calendar Select a Date Expand" at bounding box center [758, 133] width 199 height 22
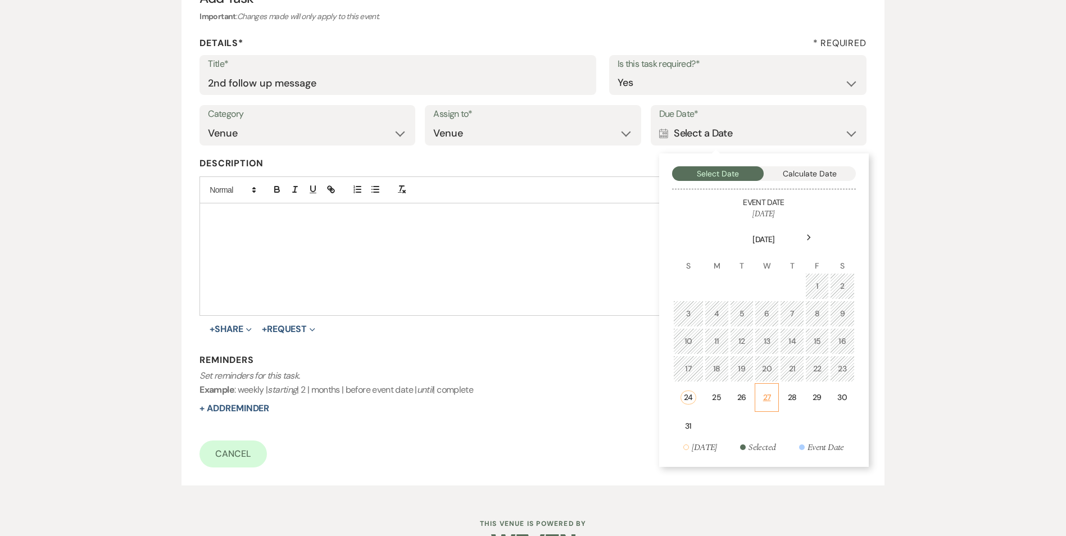
click at [774, 398] on td "27" at bounding box center [766, 397] width 24 height 29
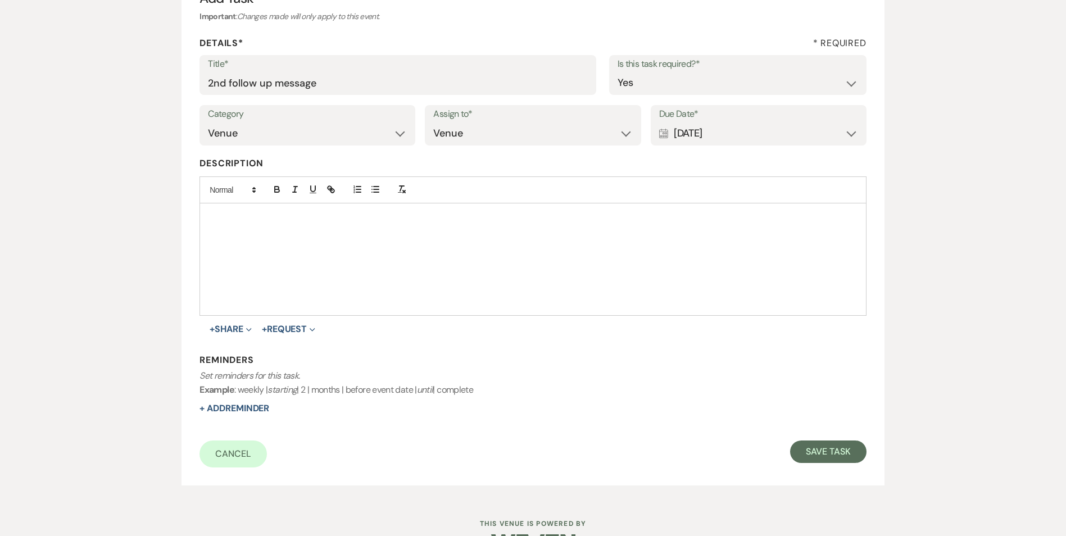
click at [267, 415] on div "Reminders Set reminders for this task. Example : weekly | starting | 2 | months…" at bounding box center [532, 384] width 666 height 61
click at [265, 411] on button "+ Add Reminder" at bounding box center [234, 408] width 70 height 9
select select "host"
select select "days"
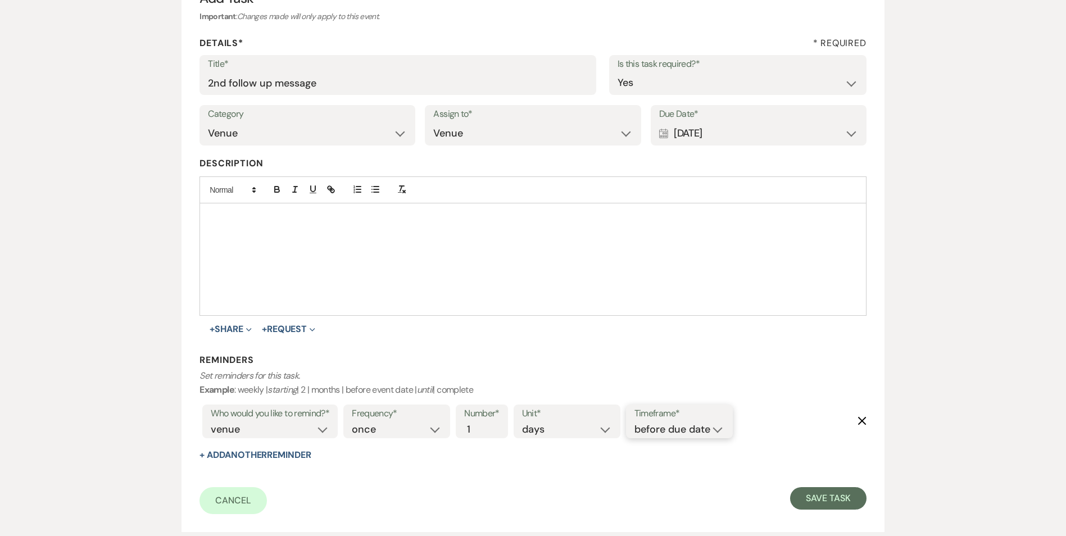
click at [700, 430] on select "before due date after due date on due date on custom date" at bounding box center [679, 429] width 90 height 15
select select "onDueDate"
click at [634, 422] on select "before due date after due date on due date on custom date" at bounding box center [679, 429] width 90 height 15
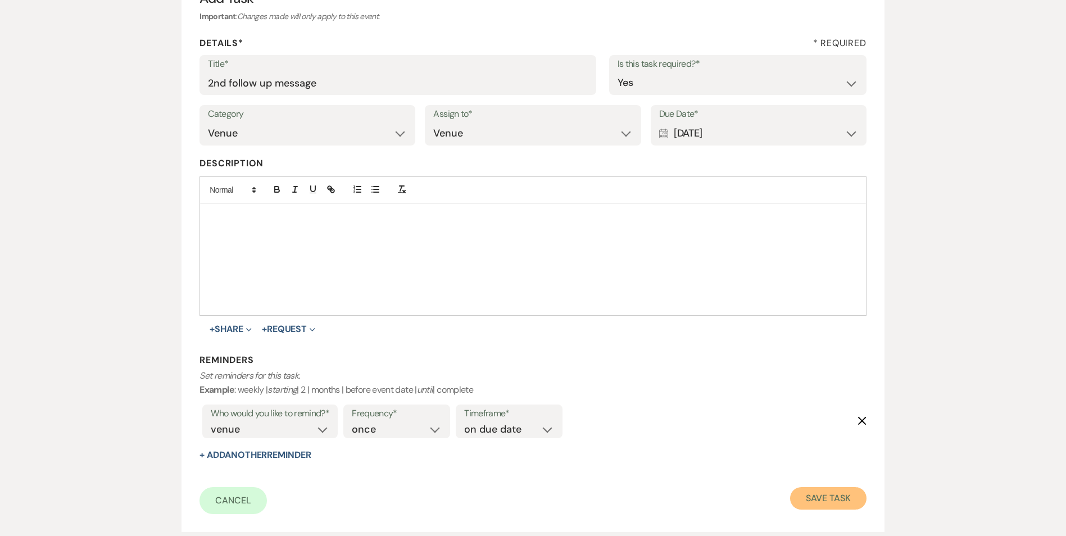
click at [822, 494] on button "Save Task" at bounding box center [828, 498] width 76 height 22
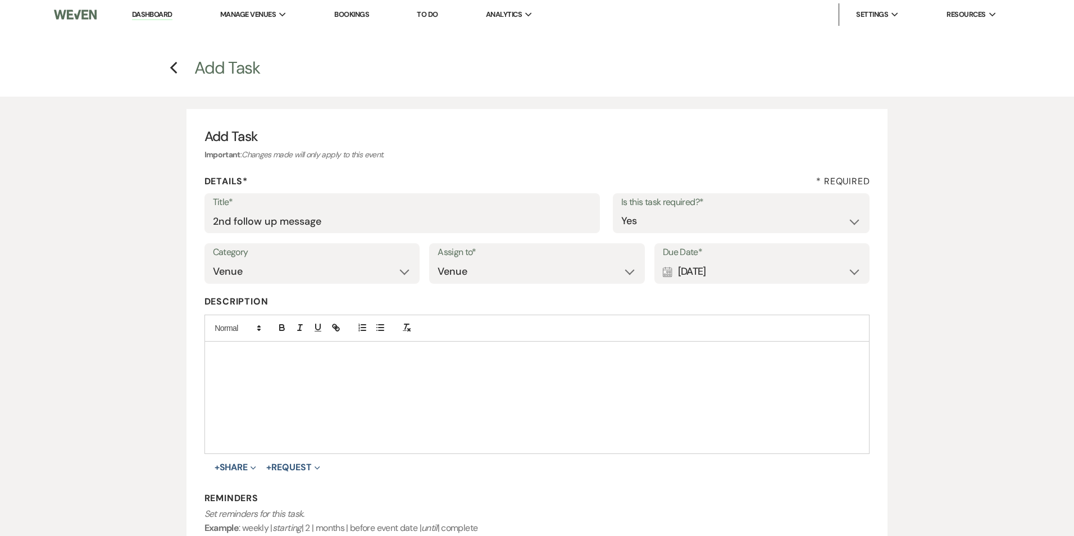
select select "2"
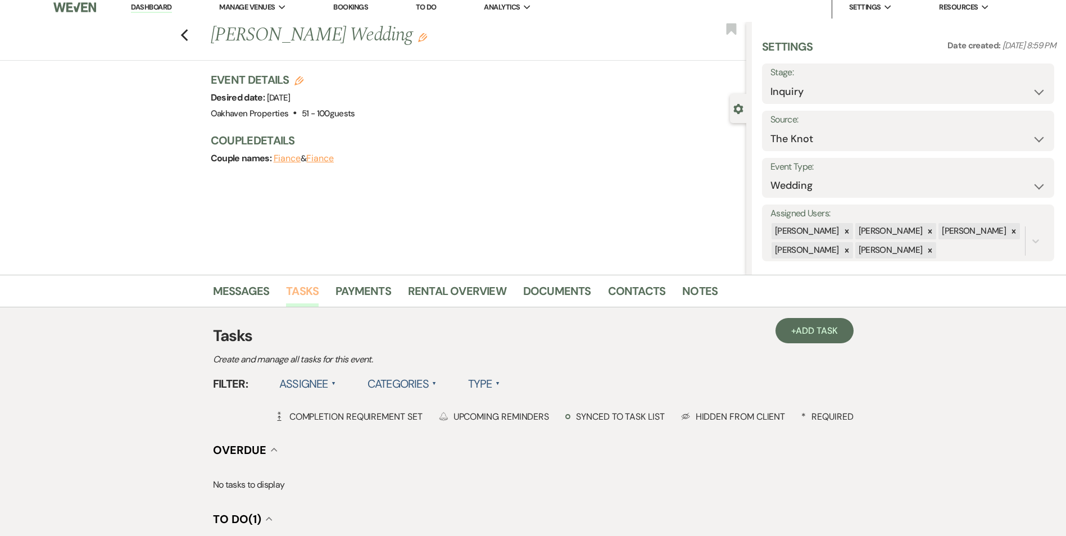
scroll to position [6, 0]
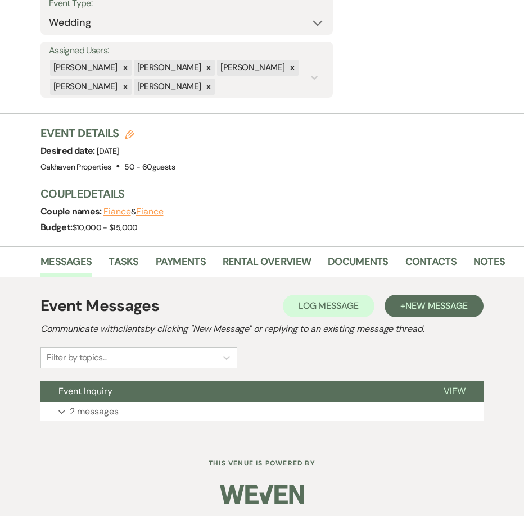
scroll to position [241, 0]
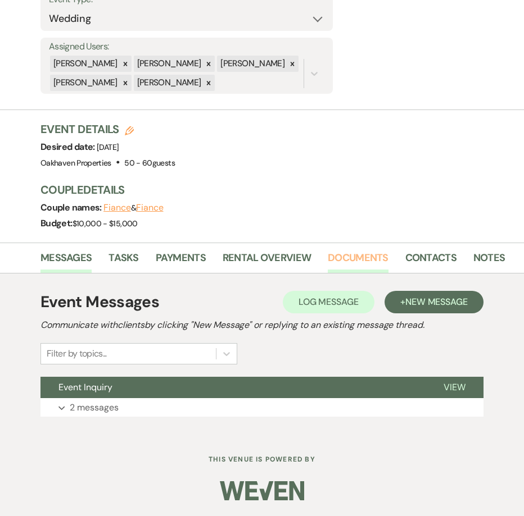
click at [352, 261] on link "Documents" at bounding box center [357, 261] width 61 height 23
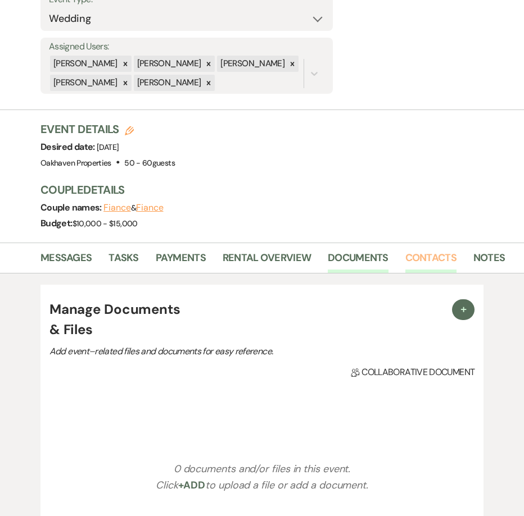
click at [420, 263] on link "Contacts" at bounding box center [430, 261] width 51 height 23
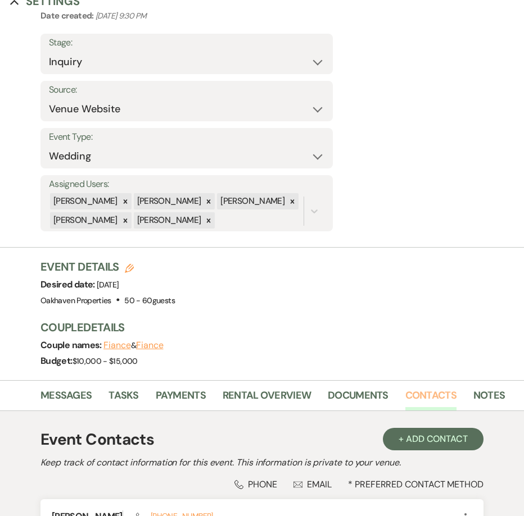
scroll to position [243, 0]
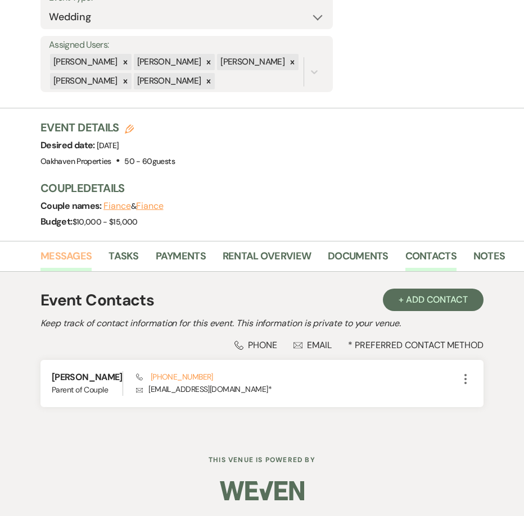
click at [57, 261] on link "Messages" at bounding box center [65, 259] width 51 height 23
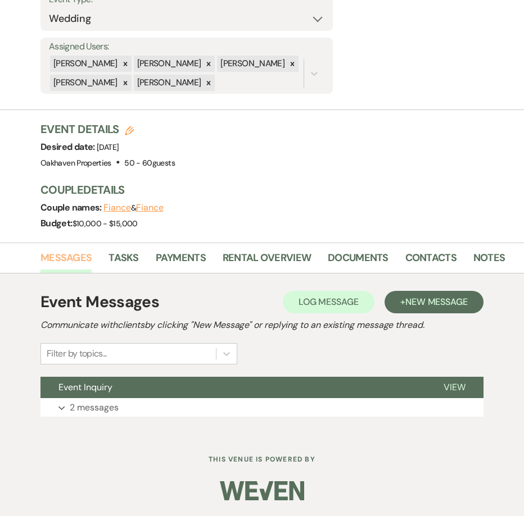
scroll to position [241, 0]
click at [445, 393] on span "View" at bounding box center [454, 387] width 22 height 12
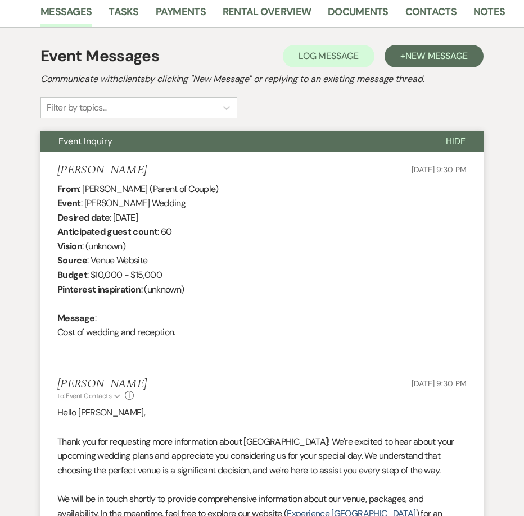
scroll to position [488, 0]
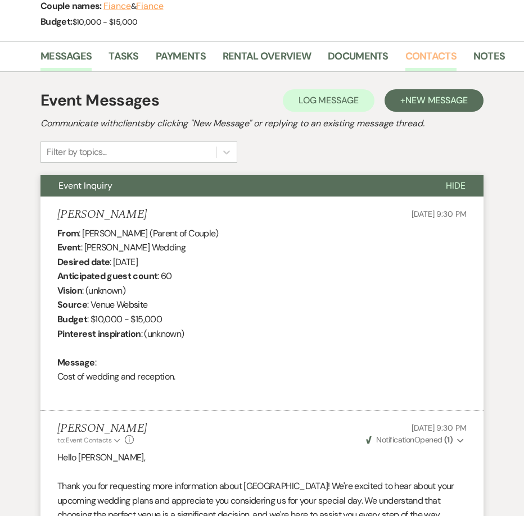
click at [422, 55] on link "Contacts" at bounding box center [430, 59] width 51 height 23
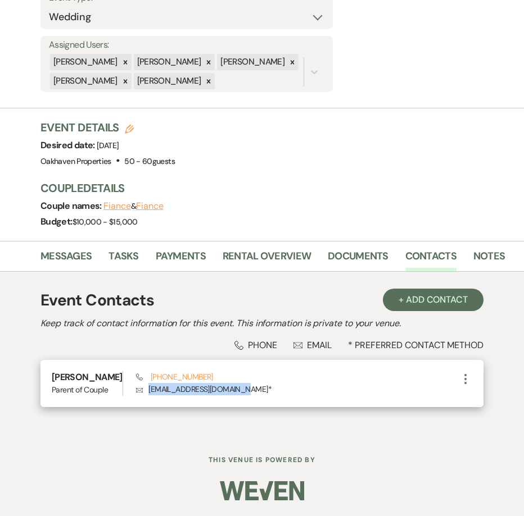
drag, startPoint x: 245, startPoint y: 390, endPoint x: 146, endPoint y: 397, distance: 99.1
click at [146, 397] on div "Donna Calcutt Parent of Couple Phone (910) 603-6880 Envelope calcuttdonna62@gma…" at bounding box center [261, 383] width 443 height 47
copy p "calcuttdonna62@gmail.com"
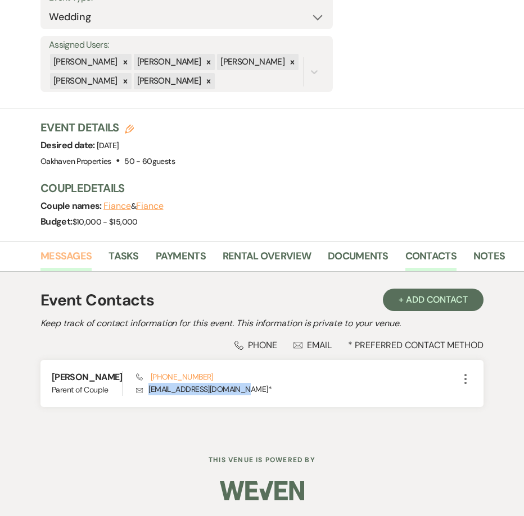
click at [80, 254] on link "Messages" at bounding box center [65, 259] width 51 height 23
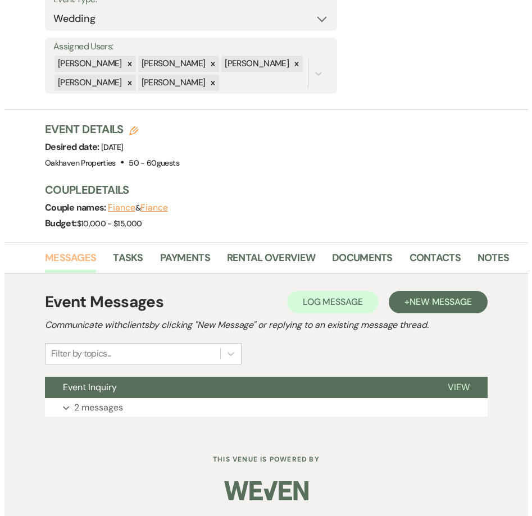
scroll to position [241, 0]
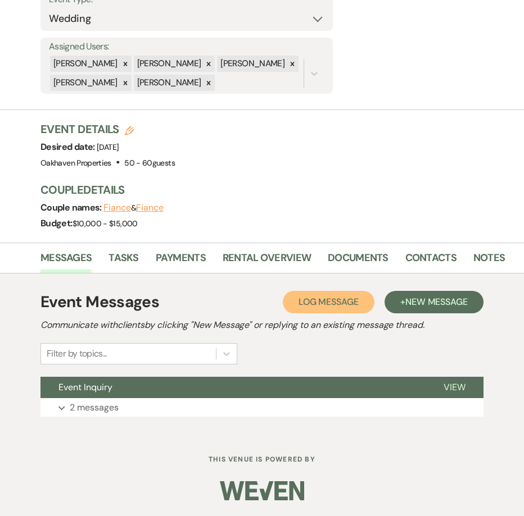
click at [325, 300] on span "Log Message" at bounding box center [328, 302] width 60 height 12
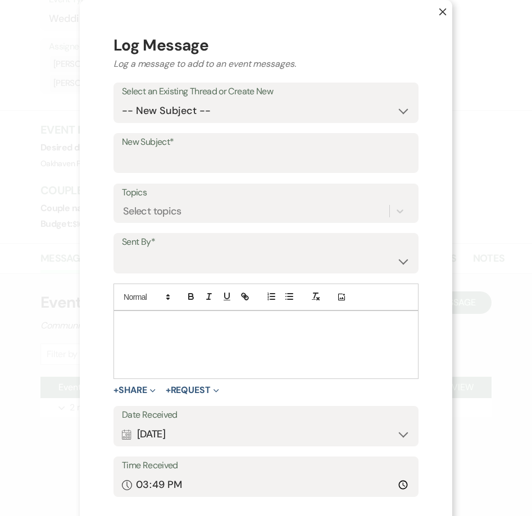
click at [155, 333] on div at bounding box center [266, 344] width 304 height 67
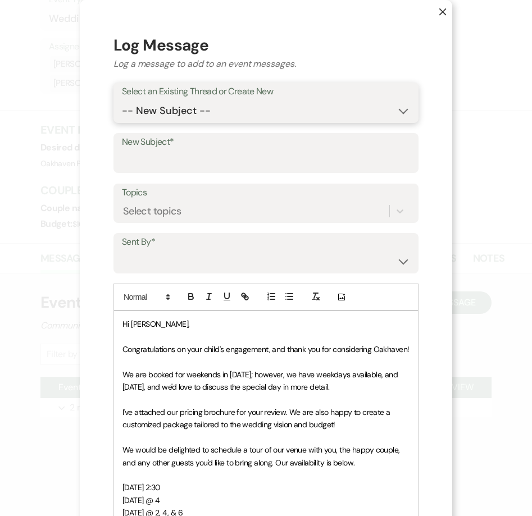
click at [145, 113] on select "-- New Subject -- Event Inquiry" at bounding box center [266, 111] width 288 height 22
select select "449966"
click at [122, 100] on select "-- New Subject -- Event Inquiry" at bounding box center [266, 111] width 288 height 22
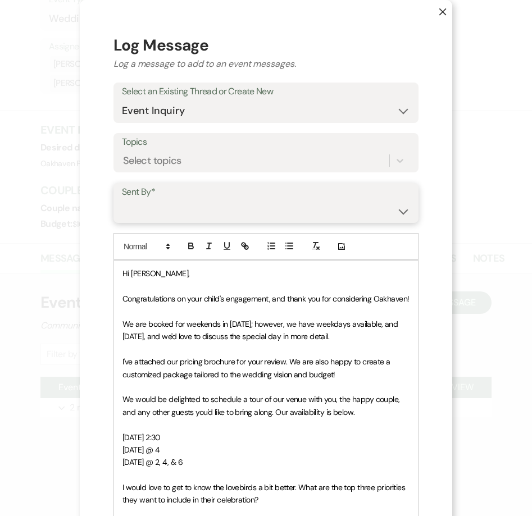
click at [149, 220] on select "Patience Ergish (pdergish@aol.com) Jeanette Wagoner (jeanette@experienceoakhave…" at bounding box center [266, 211] width 288 height 22
select select "user-127923"
click at [122, 200] on select "Patience Ergish (pdergish@aol.com) Jeanette Wagoner (jeanette@experienceoakhave…" at bounding box center [266, 211] width 288 height 22
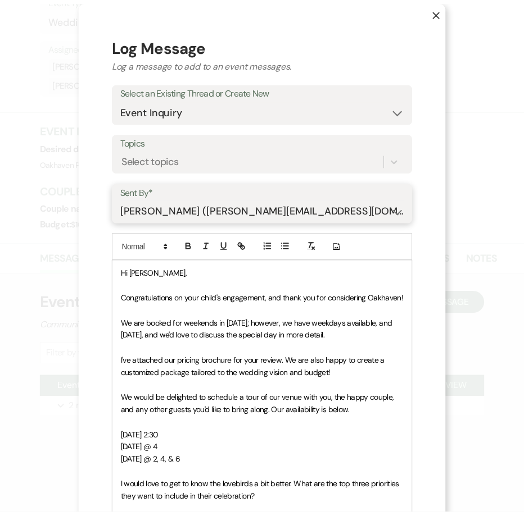
scroll to position [292, 0]
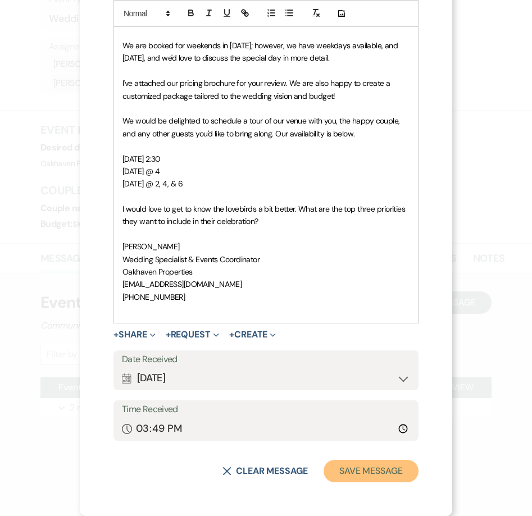
click at [370, 468] on button "Save Message" at bounding box center [371, 471] width 95 height 22
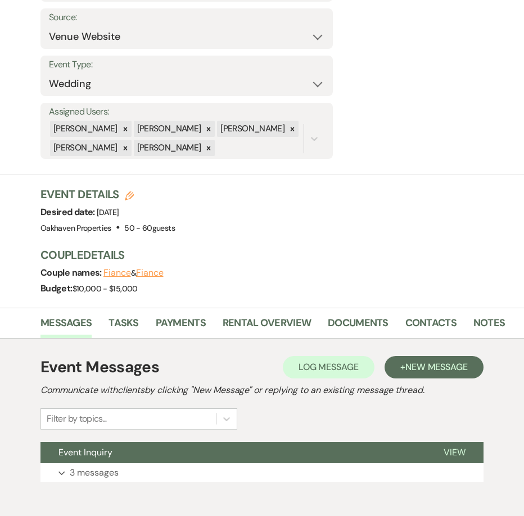
scroll to position [211, 0]
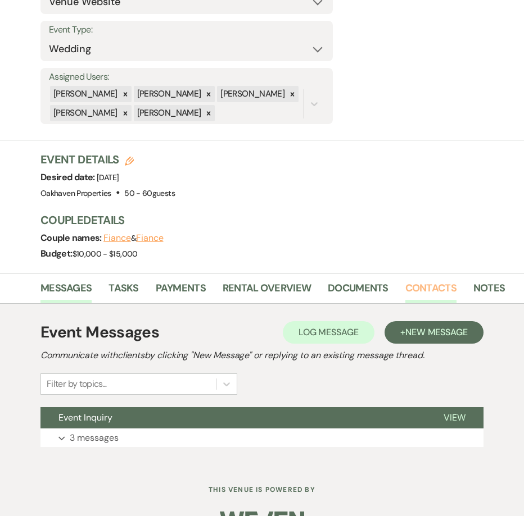
click at [423, 297] on link "Contacts" at bounding box center [430, 291] width 51 height 23
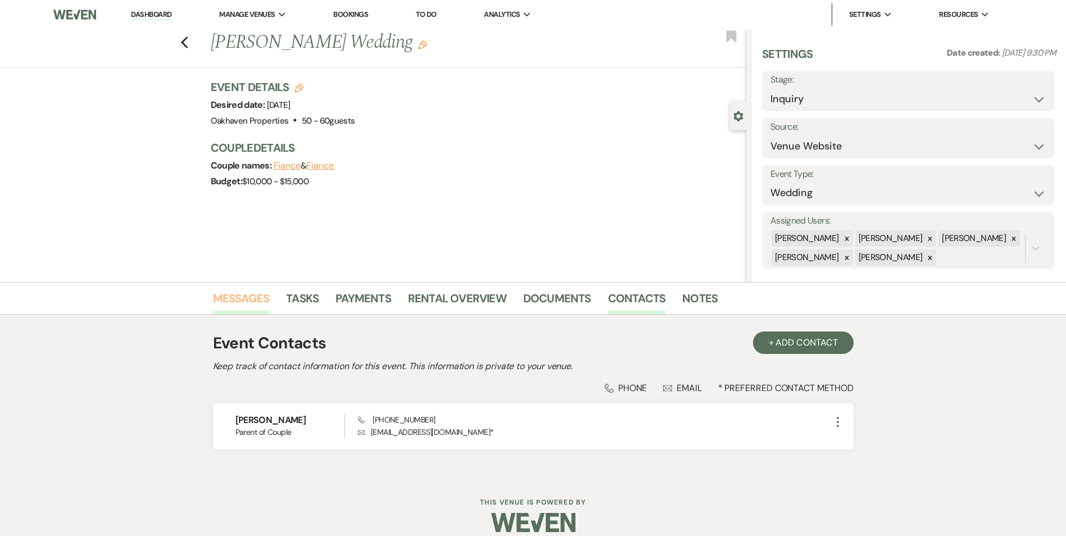
click at [244, 308] on link "Messages" at bounding box center [241, 301] width 57 height 25
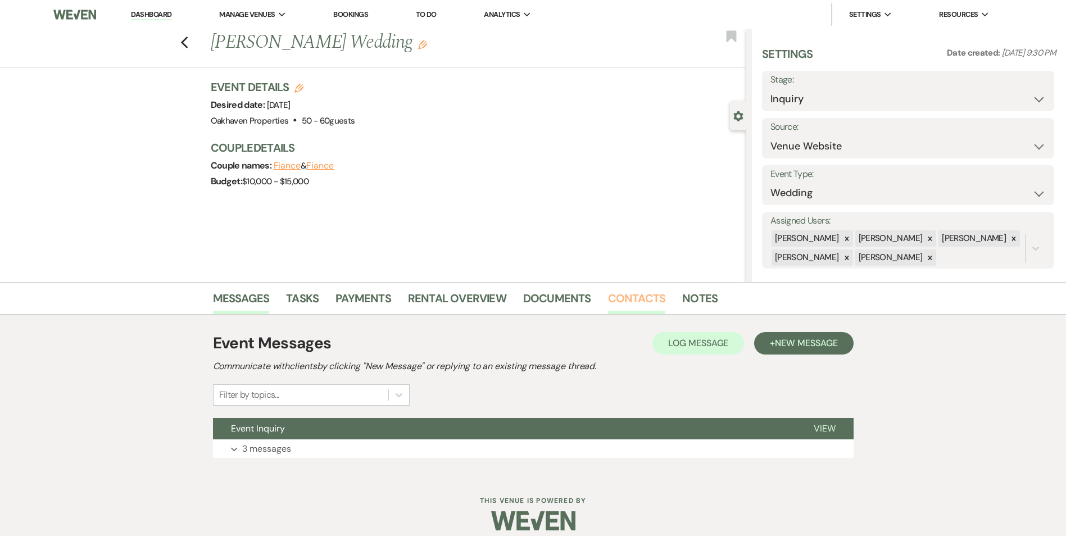
click at [638, 293] on link "Contacts" at bounding box center [637, 301] width 58 height 25
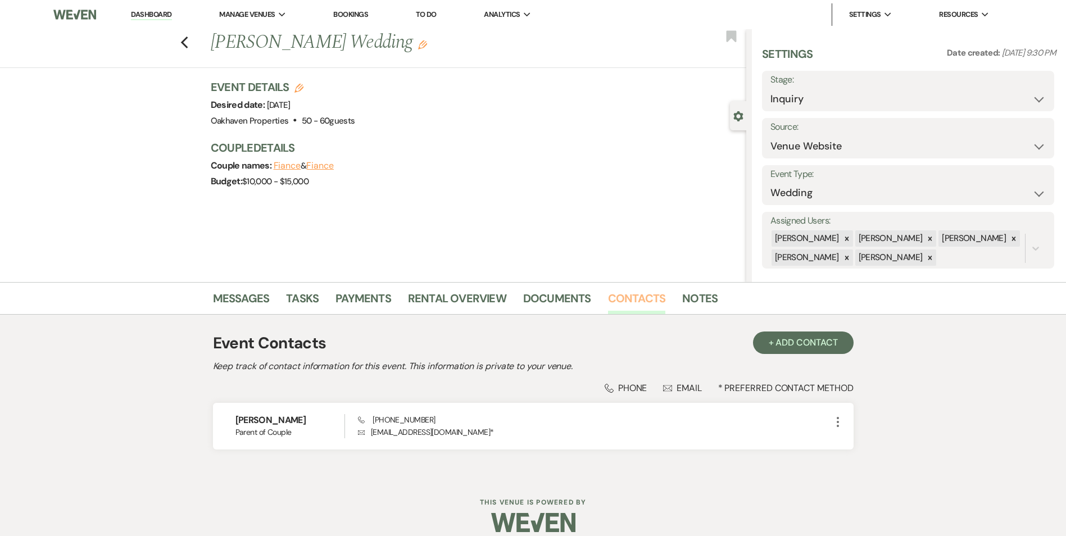
click at [608, 289] on link "Contacts" at bounding box center [637, 301] width 58 height 25
click at [689, 294] on link "Notes" at bounding box center [699, 301] width 35 height 25
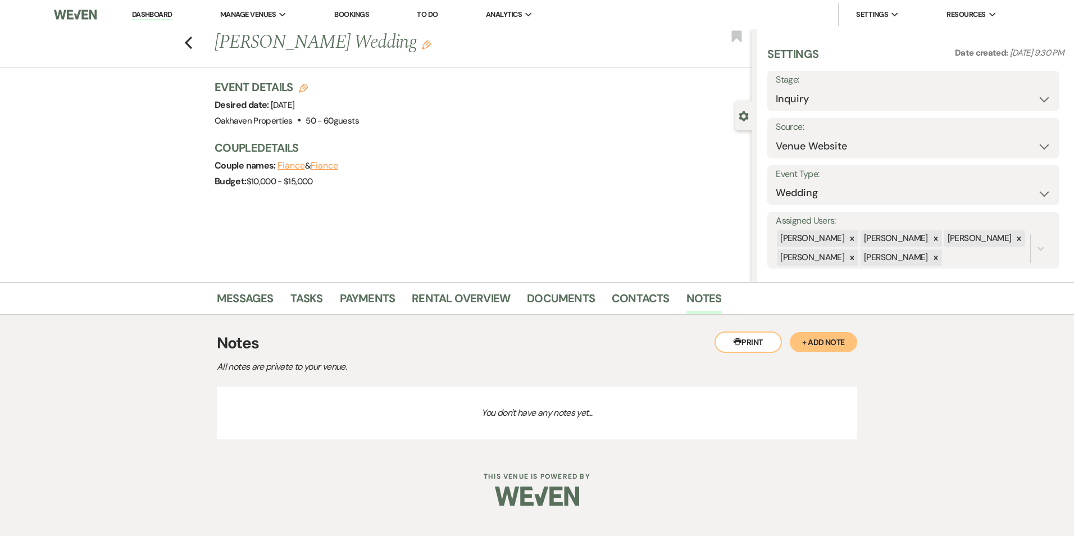
click at [853, 347] on button "+ Add Note" at bounding box center [823, 342] width 67 height 20
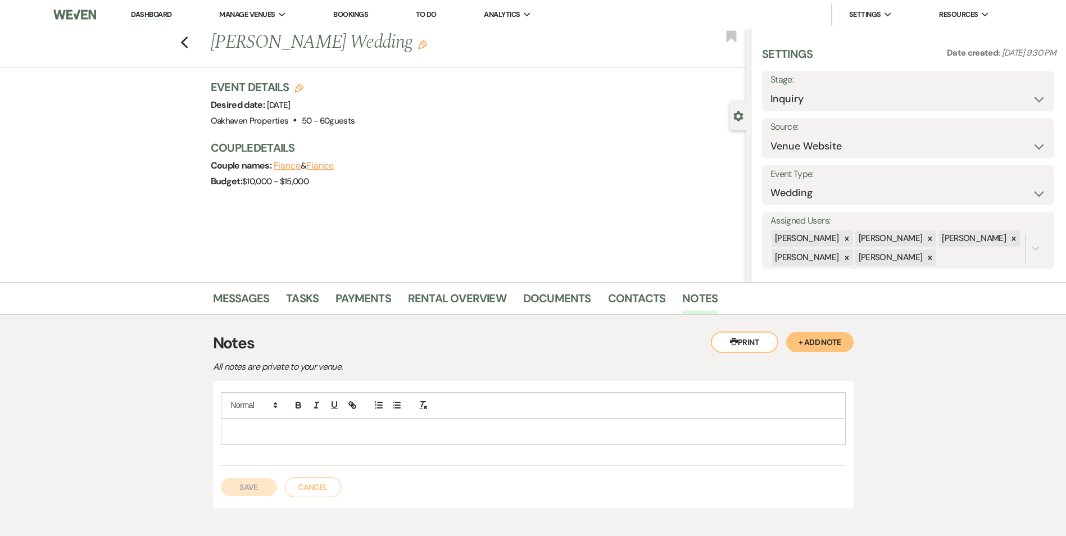
click at [450, 434] on p at bounding box center [533, 431] width 607 height 12
click at [234, 485] on button "Save" at bounding box center [249, 487] width 56 height 18
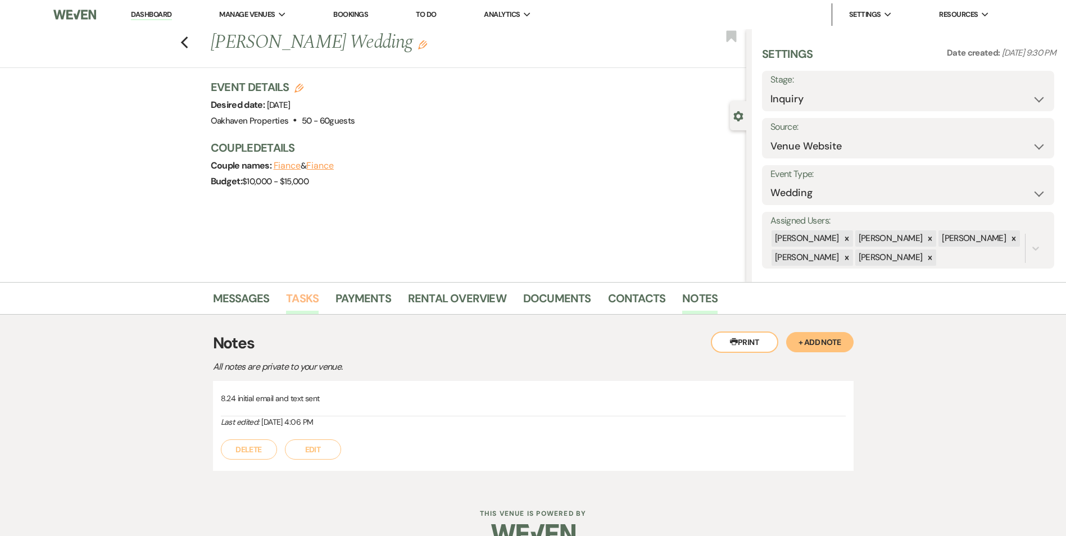
click at [294, 299] on link "Tasks" at bounding box center [302, 301] width 33 height 25
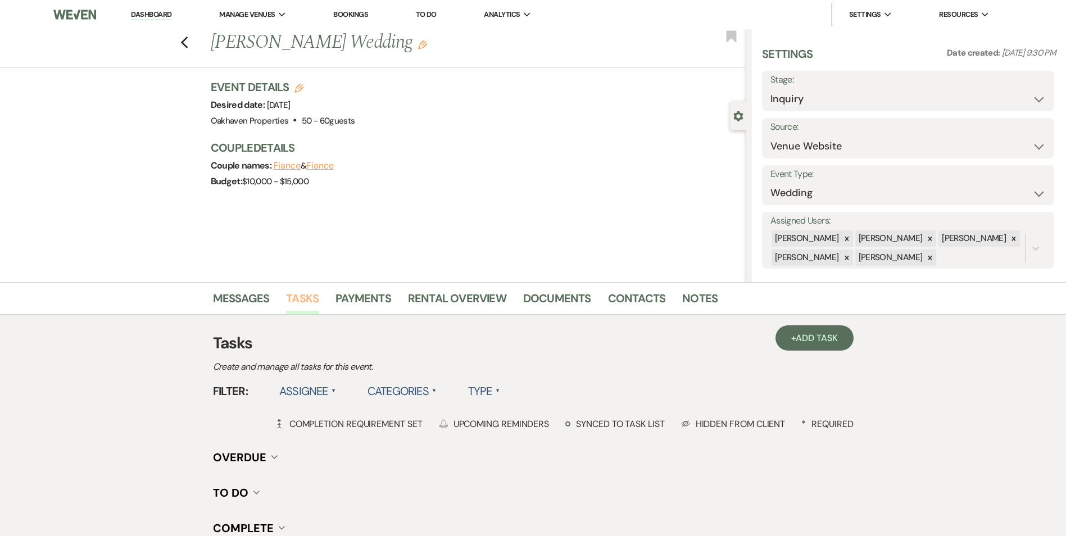
scroll to position [138, 0]
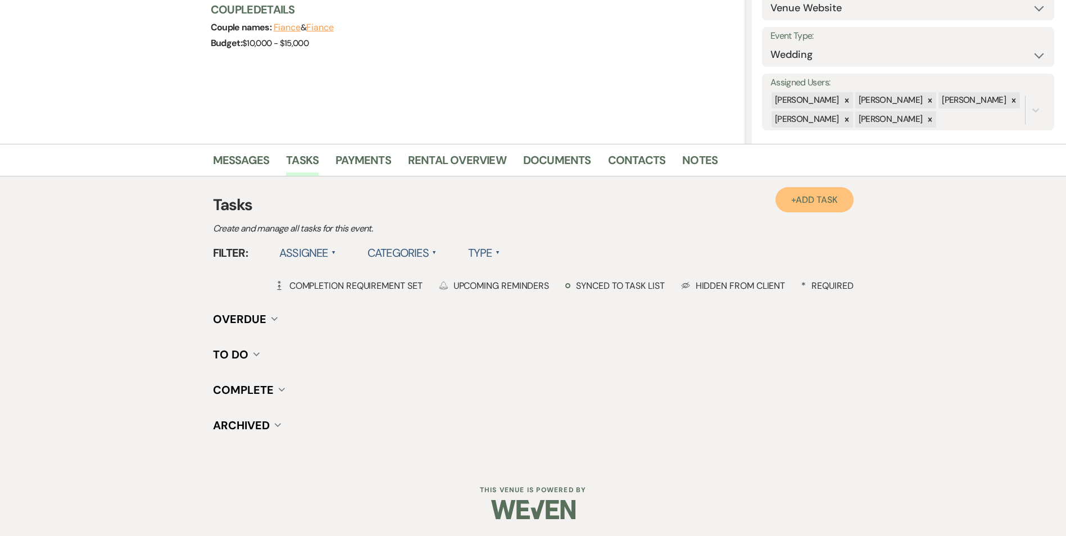
click at [813, 206] on link "+ Add Task" at bounding box center [814, 199] width 78 height 25
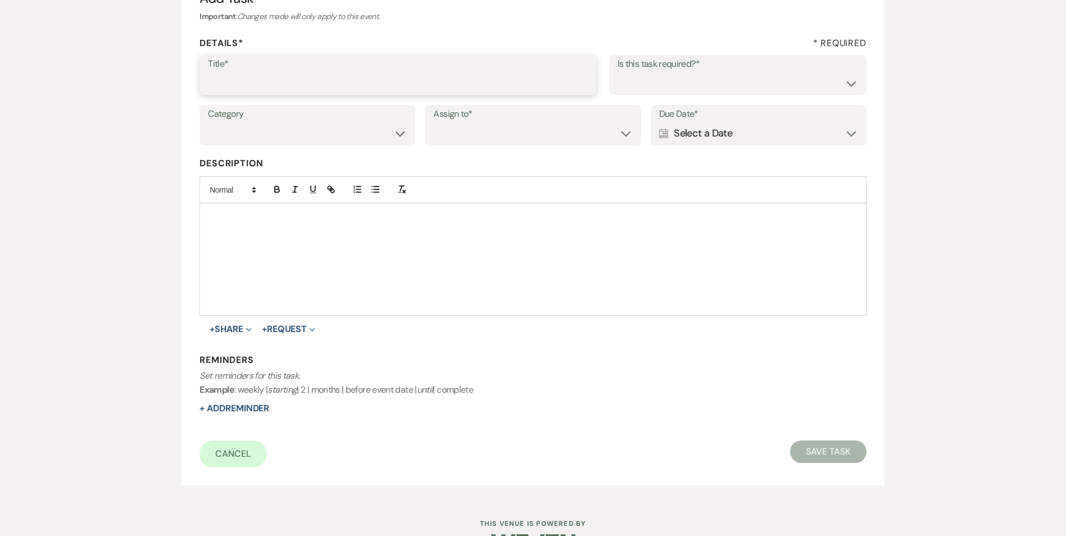
click at [414, 79] on input "Title*" at bounding box center [398, 83] width 380 height 22
type input "2nd follow up call and email"
click at [753, 87] on select "Yes No" at bounding box center [737, 83] width 240 height 22
select select "true"
click at [617, 72] on select "Yes No" at bounding box center [737, 83] width 240 height 22
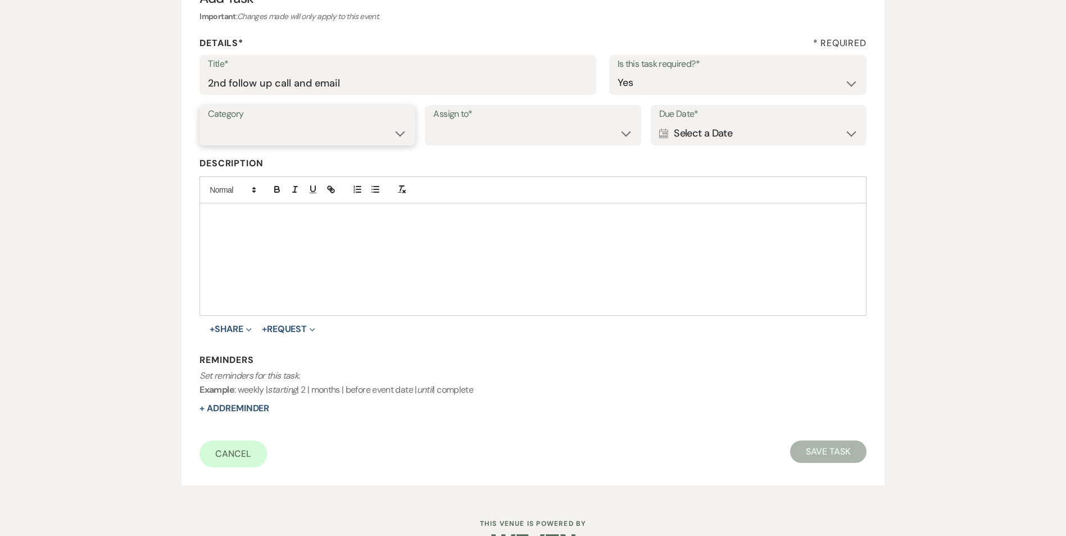
click at [375, 138] on select "Venue Vendors Guests Details Finalize & Share" at bounding box center [307, 133] width 199 height 22
select select "31"
click at [208, 122] on select "Venue Vendors Guests Details Finalize & Share" at bounding box center [307, 133] width 199 height 22
click at [504, 142] on select "Venue Client" at bounding box center [532, 133] width 199 height 22
select select "venueHost"
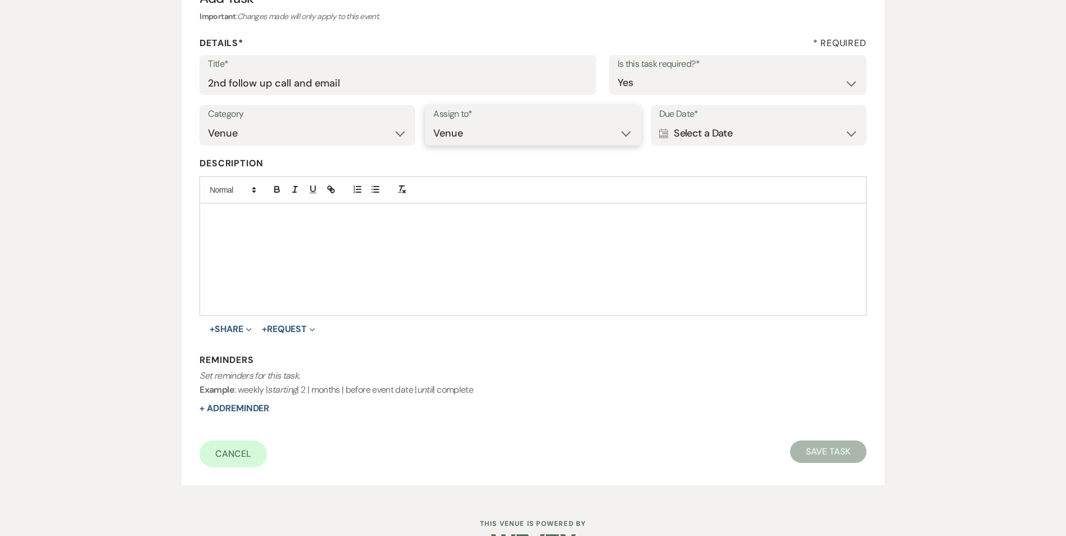
click at [433, 122] on select "Venue Client" at bounding box center [532, 133] width 199 height 22
click at [695, 128] on div "Calendar Select a Date Expand" at bounding box center [758, 133] width 199 height 22
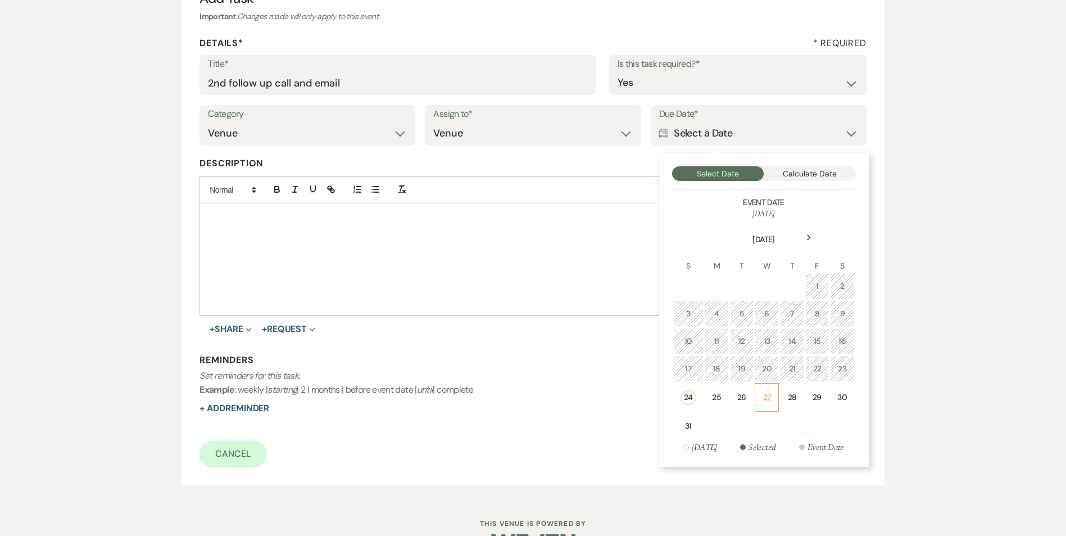
click at [762, 403] on div "27" at bounding box center [767, 398] width 10 height 12
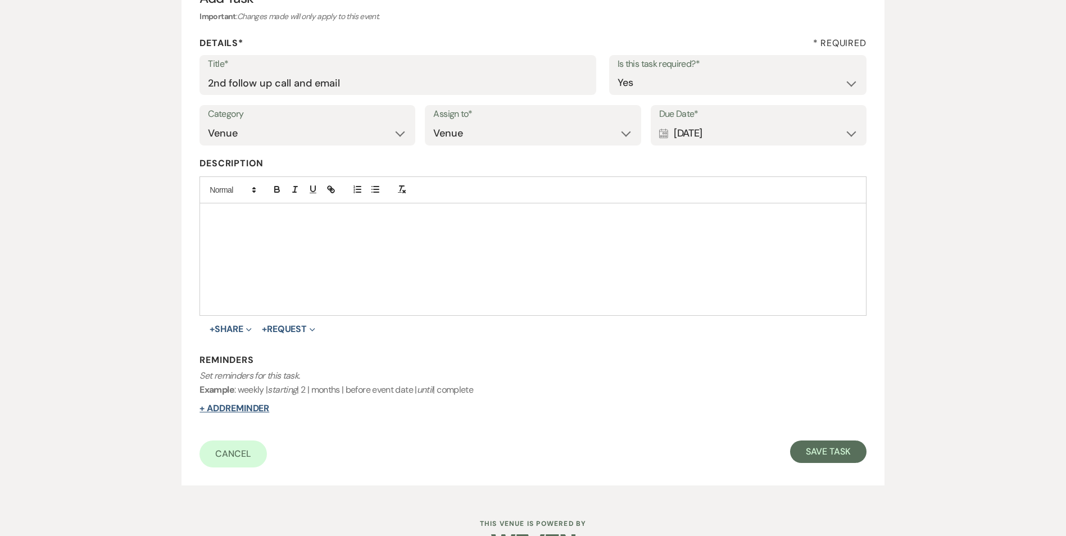
click at [223, 407] on button "+ Add Reminder" at bounding box center [234, 408] width 70 height 9
select select "host"
select select "days"
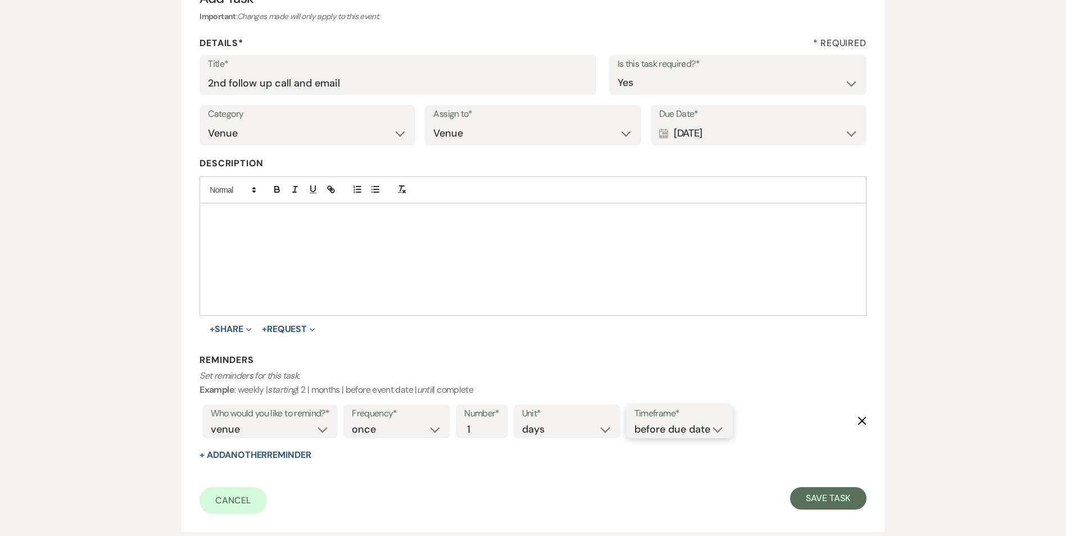
click at [699, 431] on select "before due date after due date on due date on custom date" at bounding box center [679, 429] width 90 height 15
select select "onDueDate"
click at [634, 422] on select "before due date after due date on due date on custom date" at bounding box center [679, 429] width 90 height 15
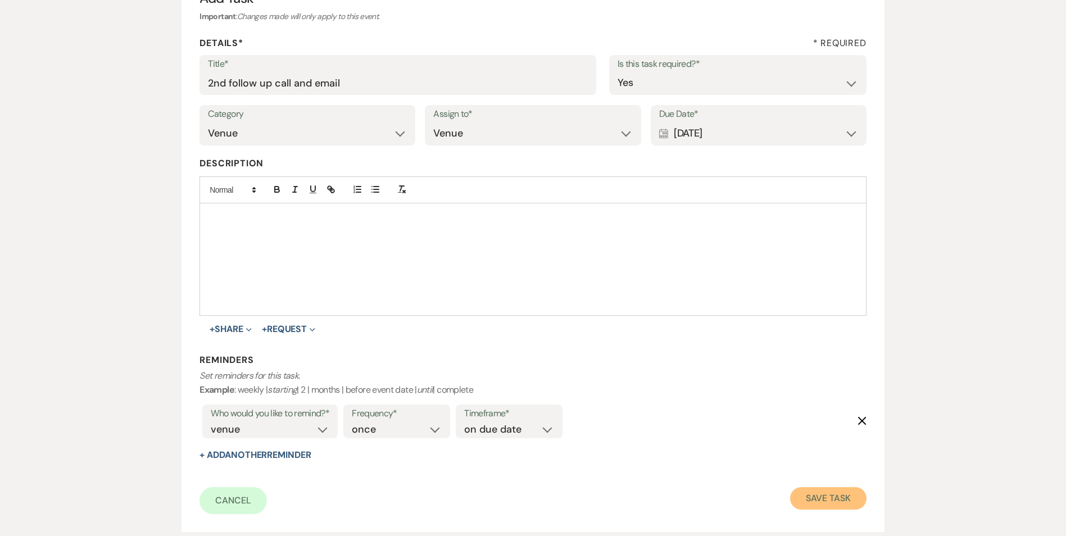
click at [820, 495] on button "Save Task" at bounding box center [828, 498] width 76 height 22
select select "5"
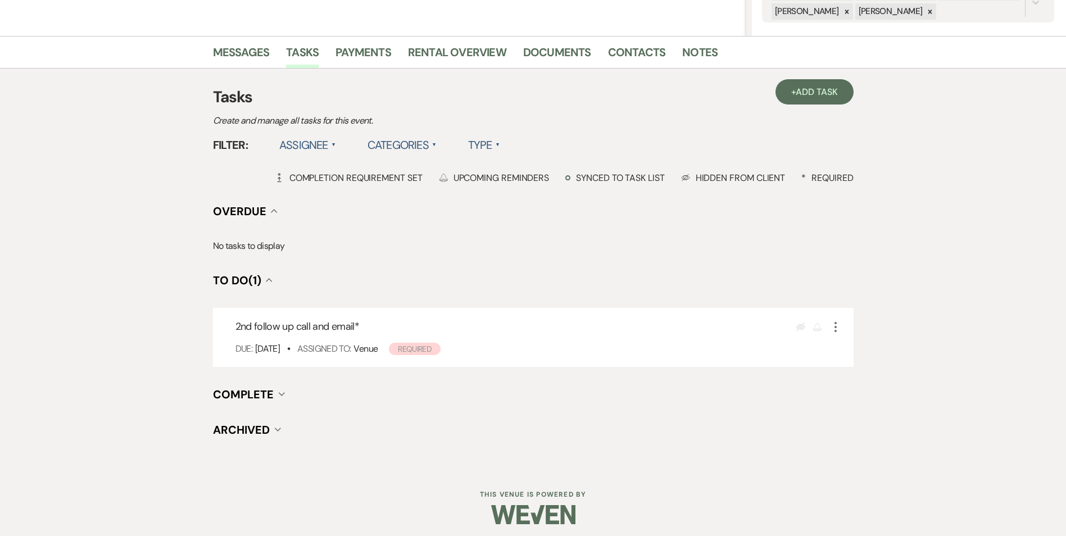
scroll to position [251, 0]
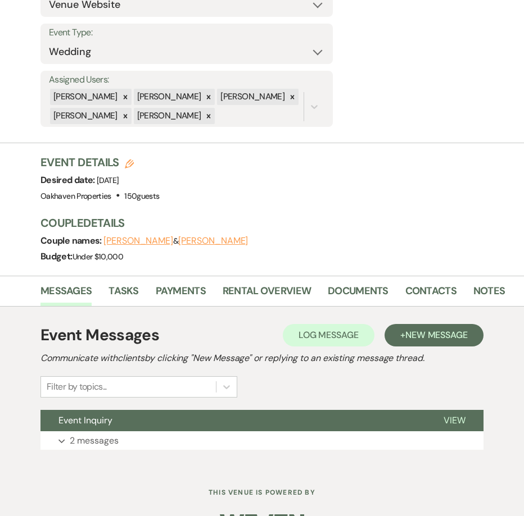
scroll to position [208, 0]
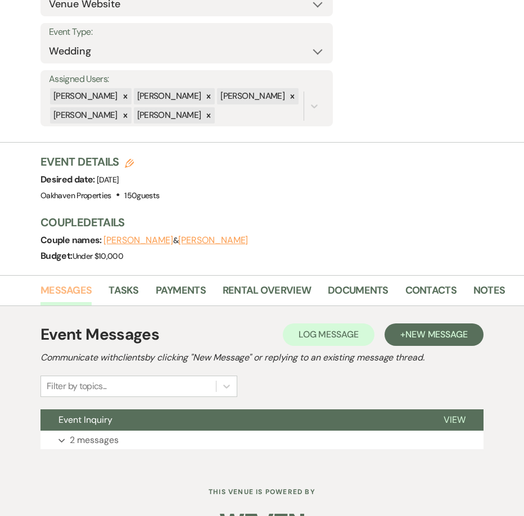
click at [62, 299] on link "Messages" at bounding box center [65, 294] width 51 height 23
click at [456, 415] on span "View" at bounding box center [454, 420] width 22 height 12
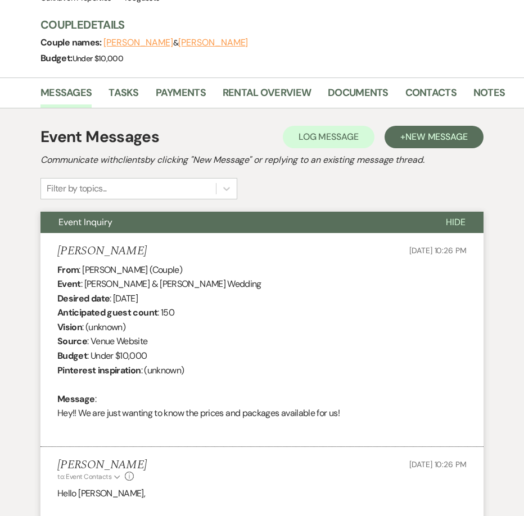
scroll to position [488, 0]
